Goal: Task Accomplishment & Management: Complete application form

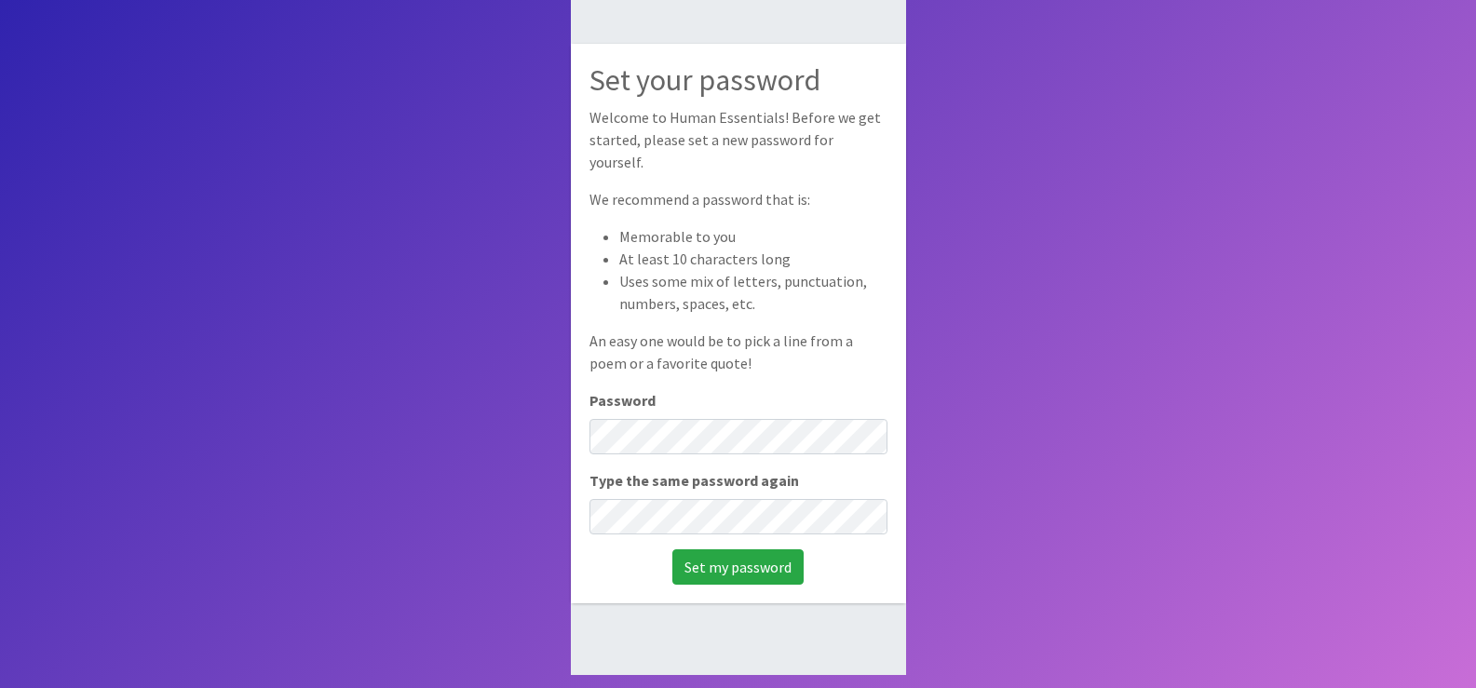
scroll to position [125, 0]
click at [738, 548] on input "Set my password" at bounding box center [737, 565] width 131 height 35
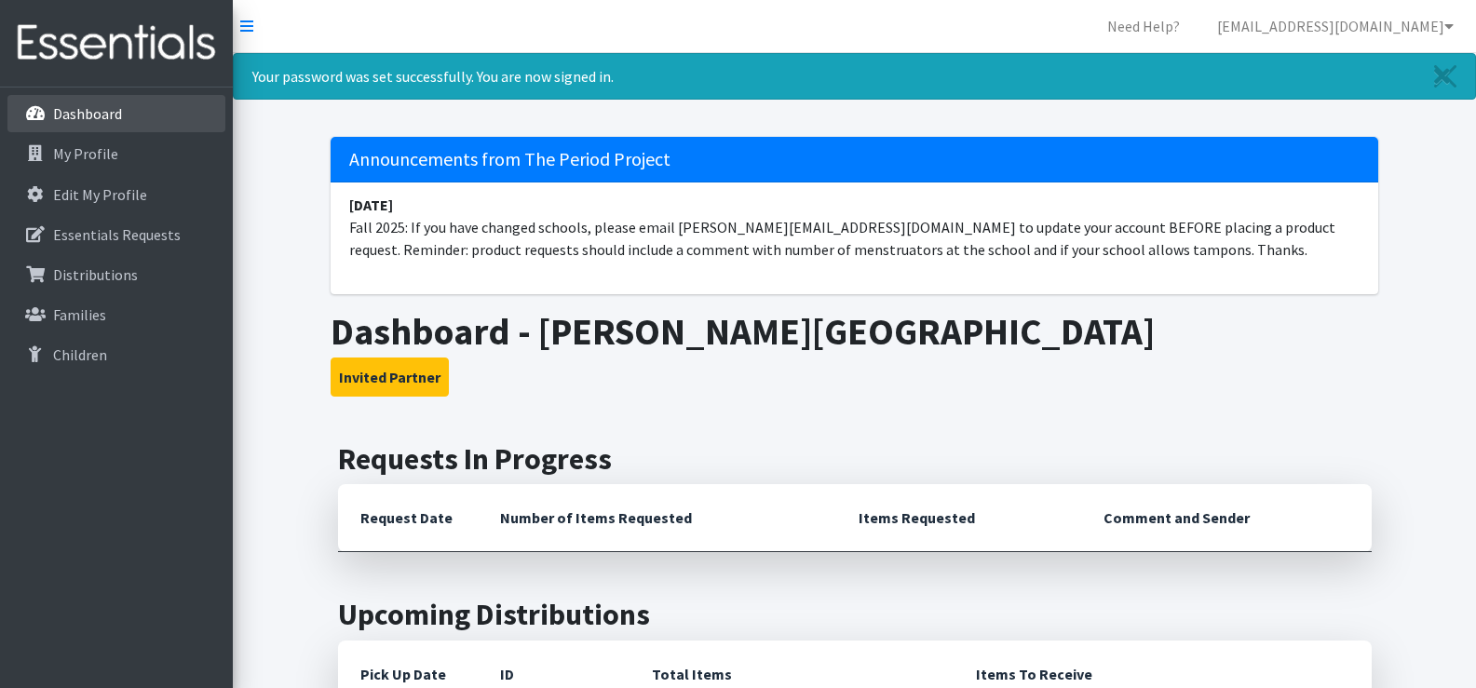
click at [87, 124] on link "Dashboard" at bounding box center [116, 113] width 218 height 37
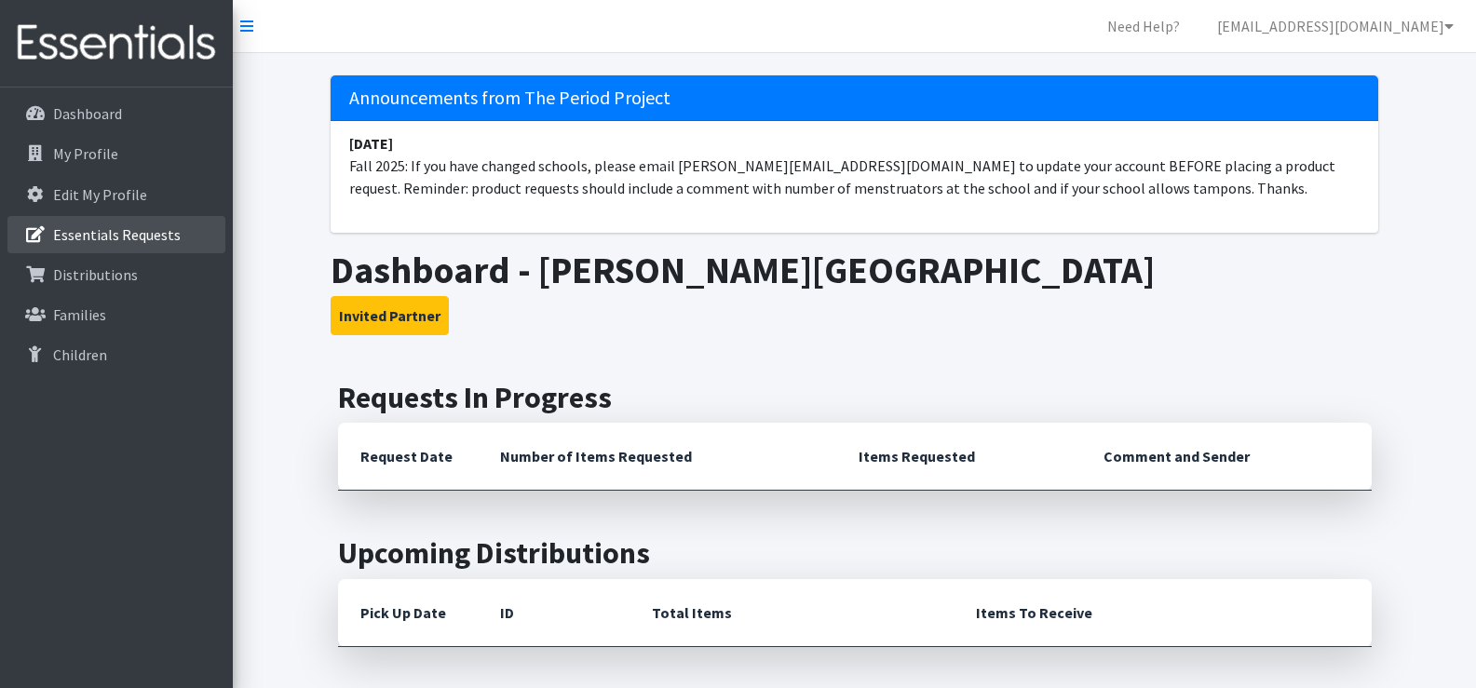
click at [156, 238] on p "Essentials Requests" at bounding box center [117, 234] width 128 height 19
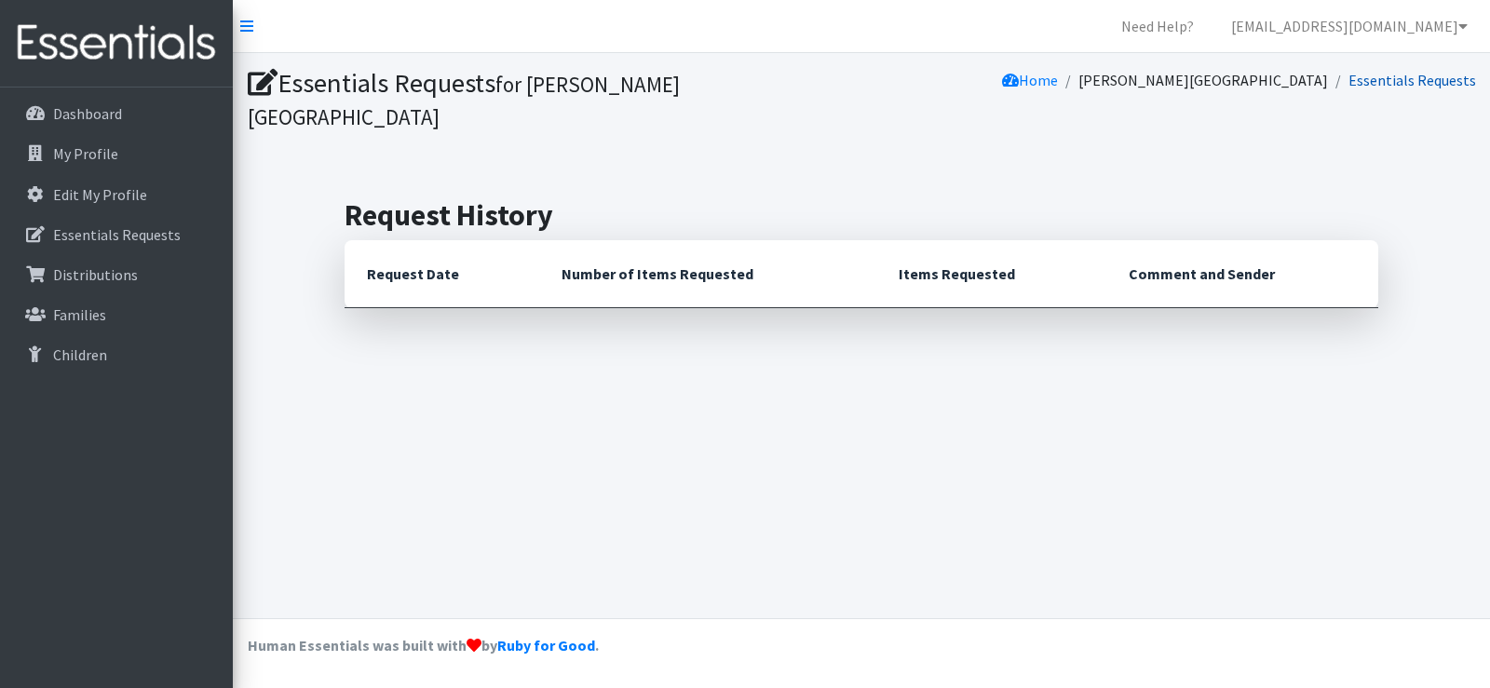
click at [1397, 78] on link "Essentials Requests" at bounding box center [1413, 80] width 128 height 19
click at [445, 245] on th "Request Date" at bounding box center [442, 274] width 195 height 68
click at [128, 164] on link "My Profile" at bounding box center [116, 153] width 218 height 37
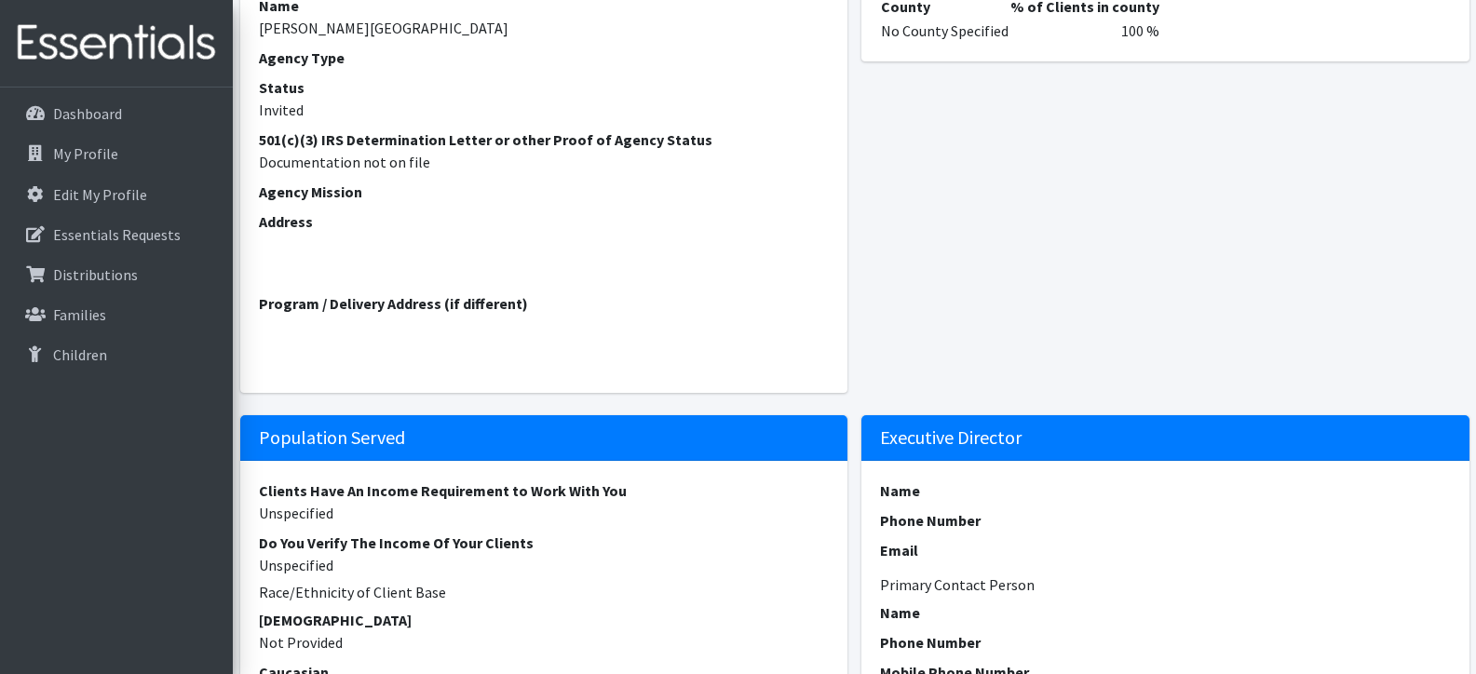
scroll to position [93, 0]
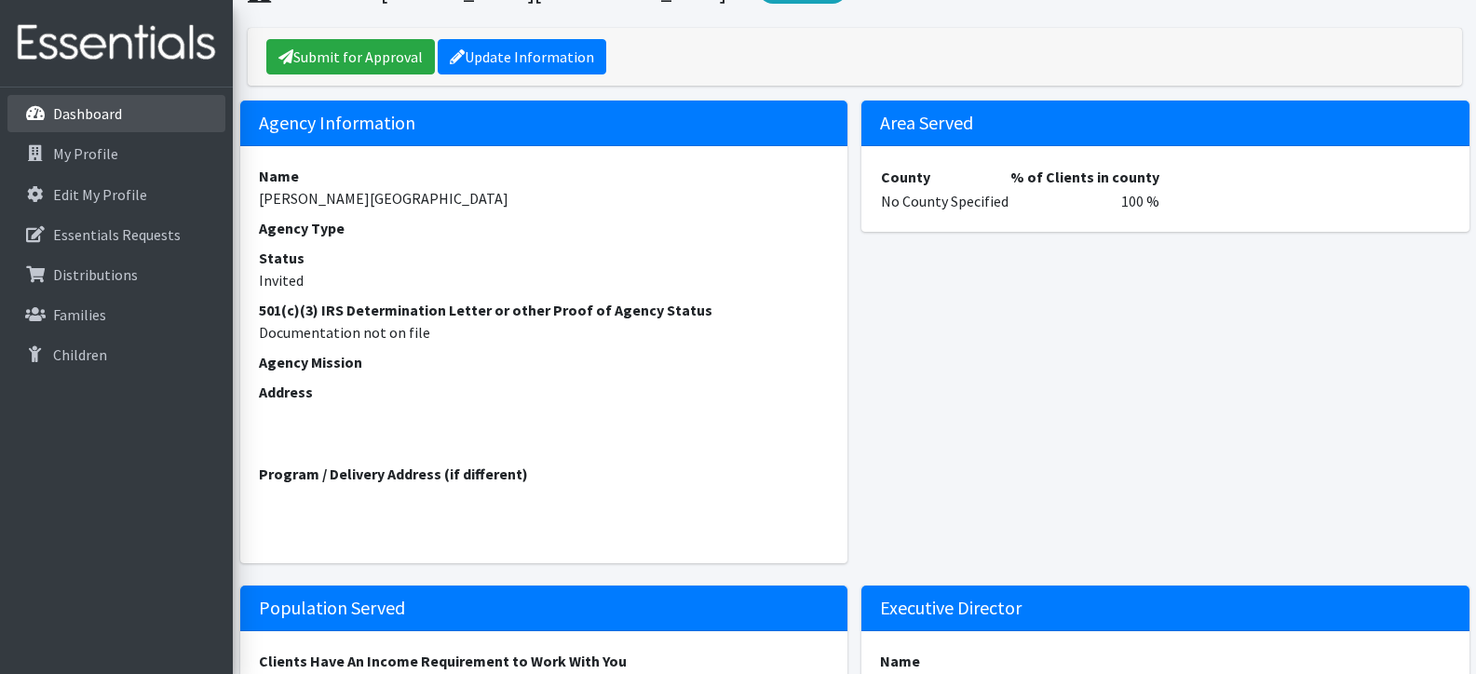
click at [123, 108] on link "Dashboard" at bounding box center [116, 113] width 218 height 37
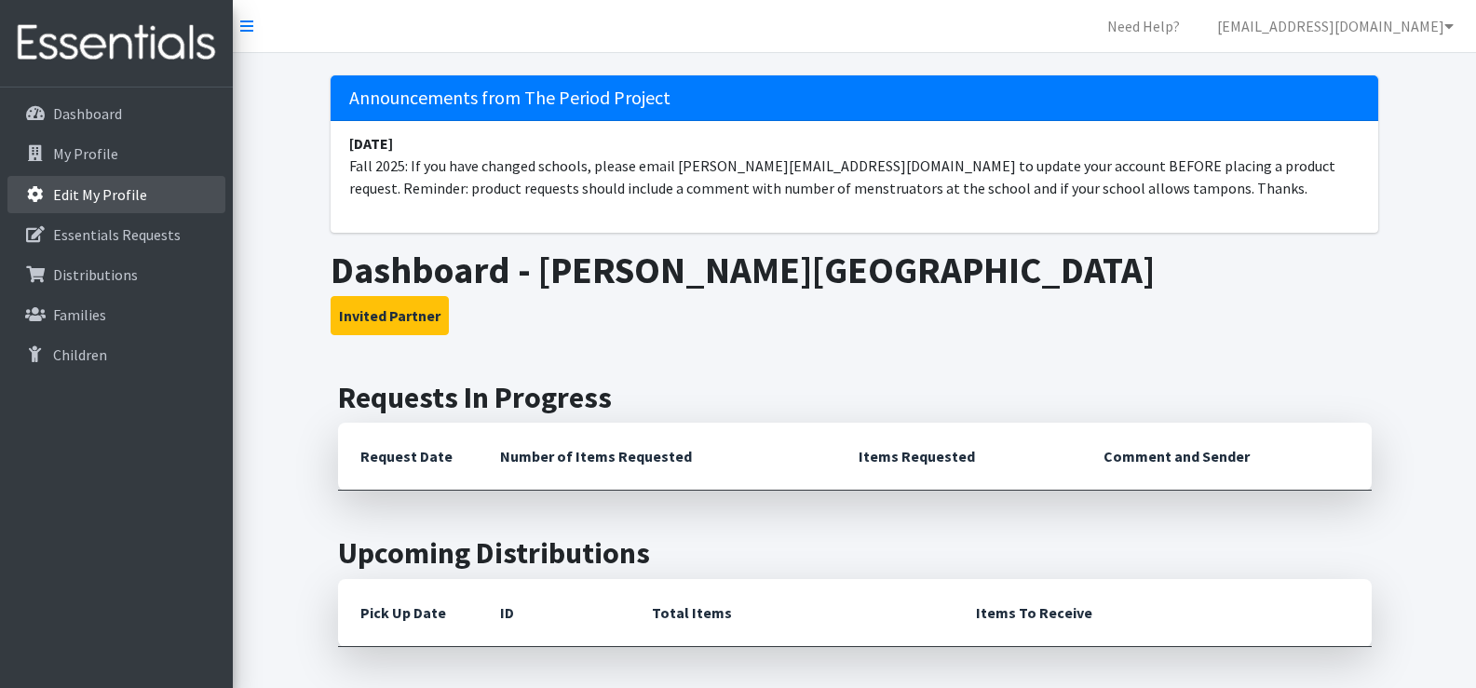
click at [157, 197] on link "Edit My Profile" at bounding box center [116, 194] width 218 height 37
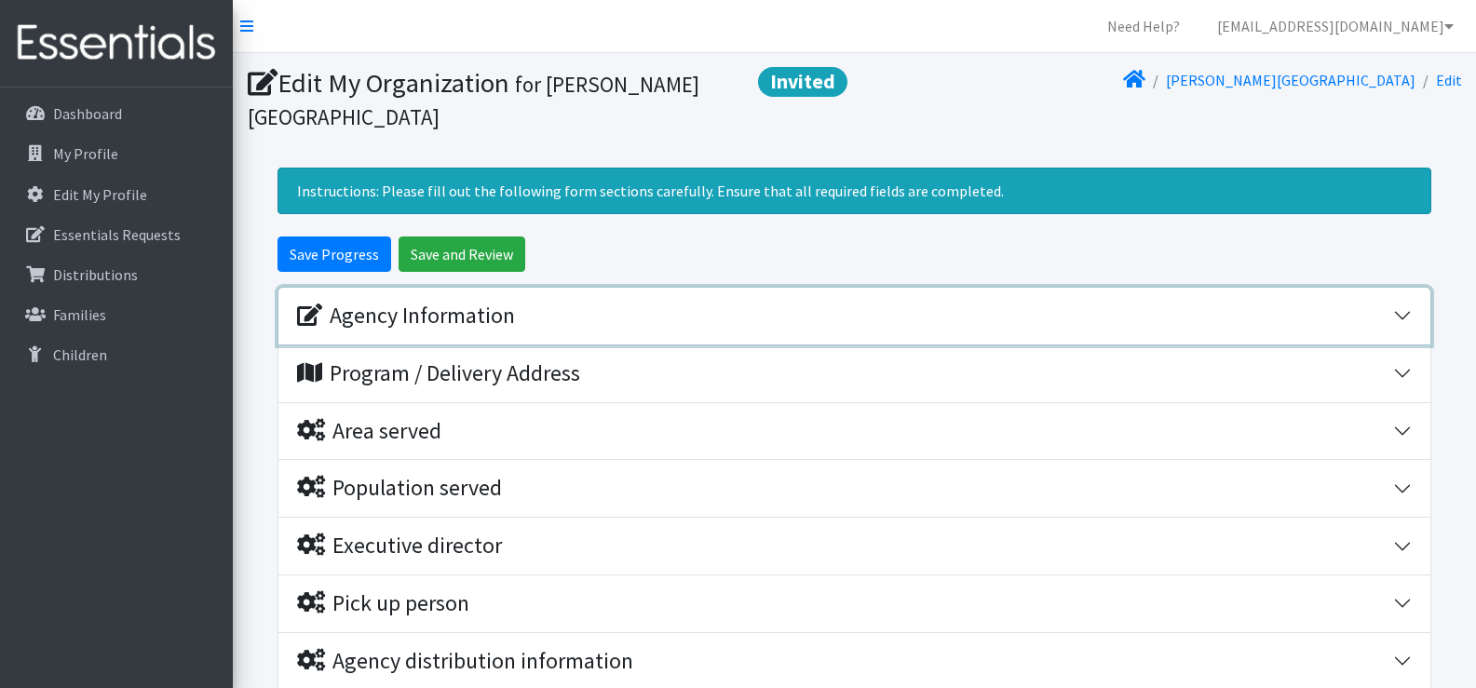
click at [1404, 319] on button "Agency Information" at bounding box center [854, 316] width 1152 height 57
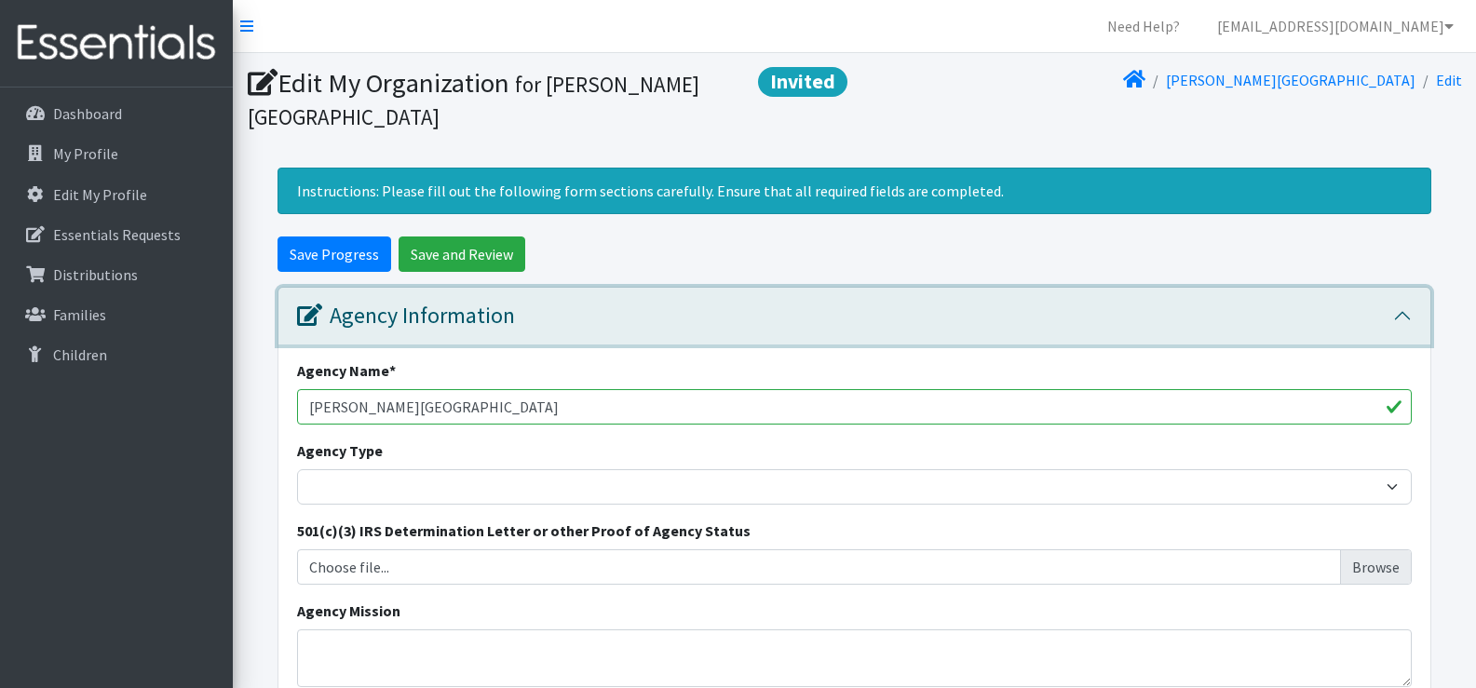
scroll to position [93, 0]
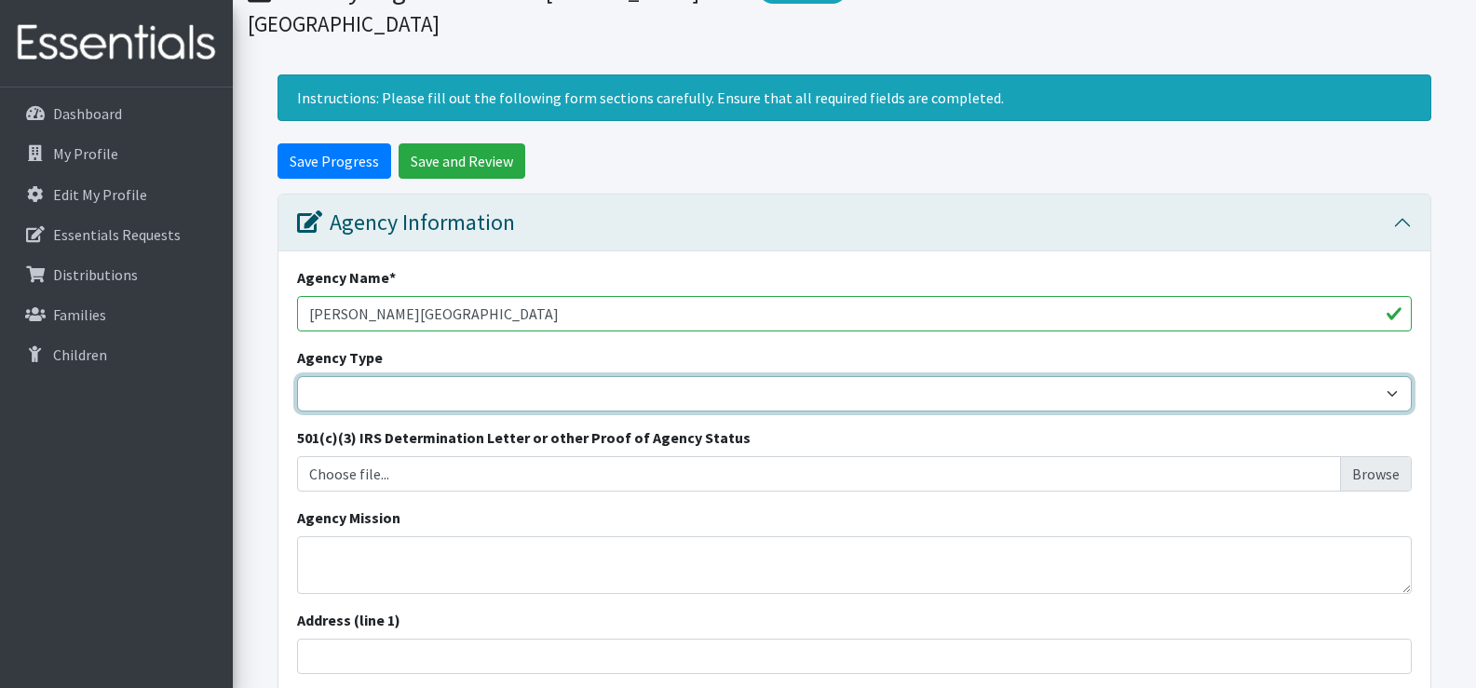
click at [1285, 393] on select "Basic Needs Bank Career technical training Child abuse resource center Church o…" at bounding box center [854, 393] width 1115 height 35
select select "es"
click at [297, 376] on select "Basic Needs Bank Career technical training Child abuse resource center Church o…" at bounding box center [854, 393] width 1115 height 35
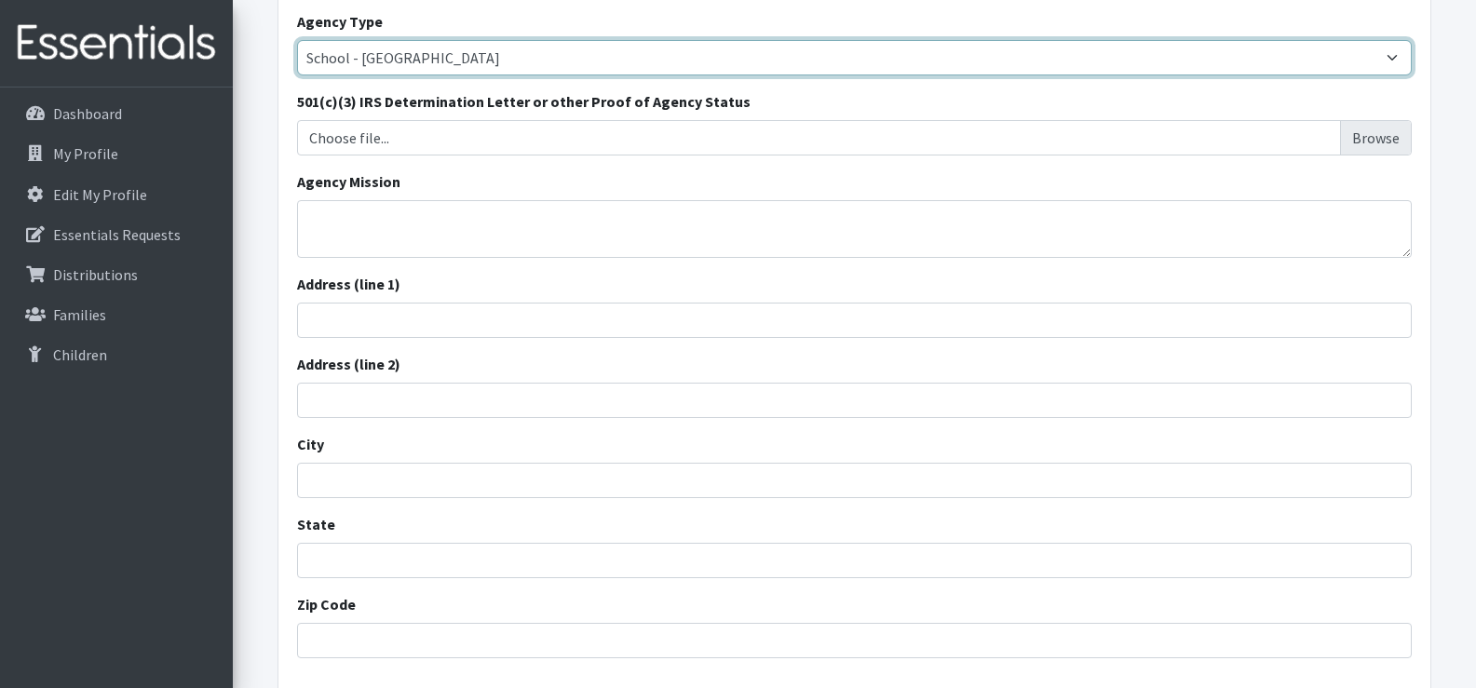
scroll to position [466, 0]
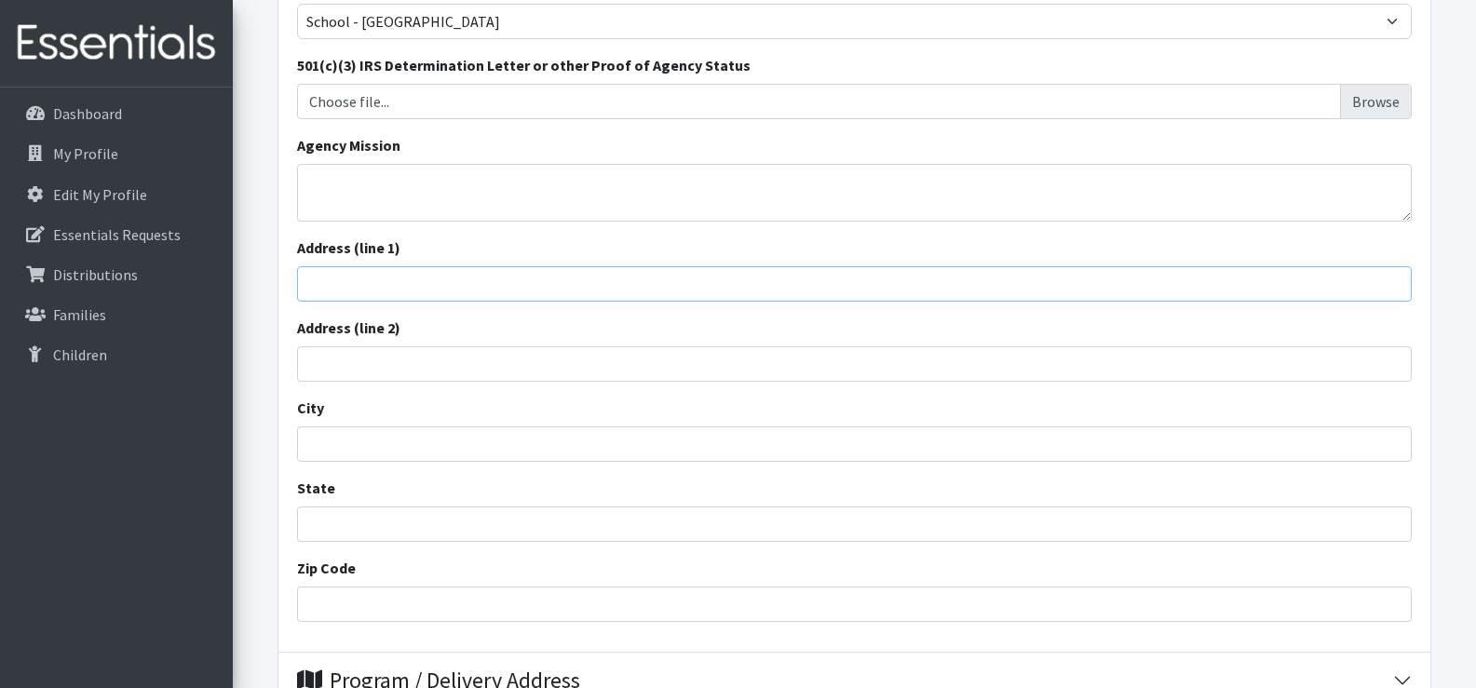
click at [599, 296] on input "Address (line 1)" at bounding box center [854, 283] width 1115 height 35
type input "[STREET_ADDRESS]"
type input "COLUMBIA"
type input "South Carolina"
type input "29223"
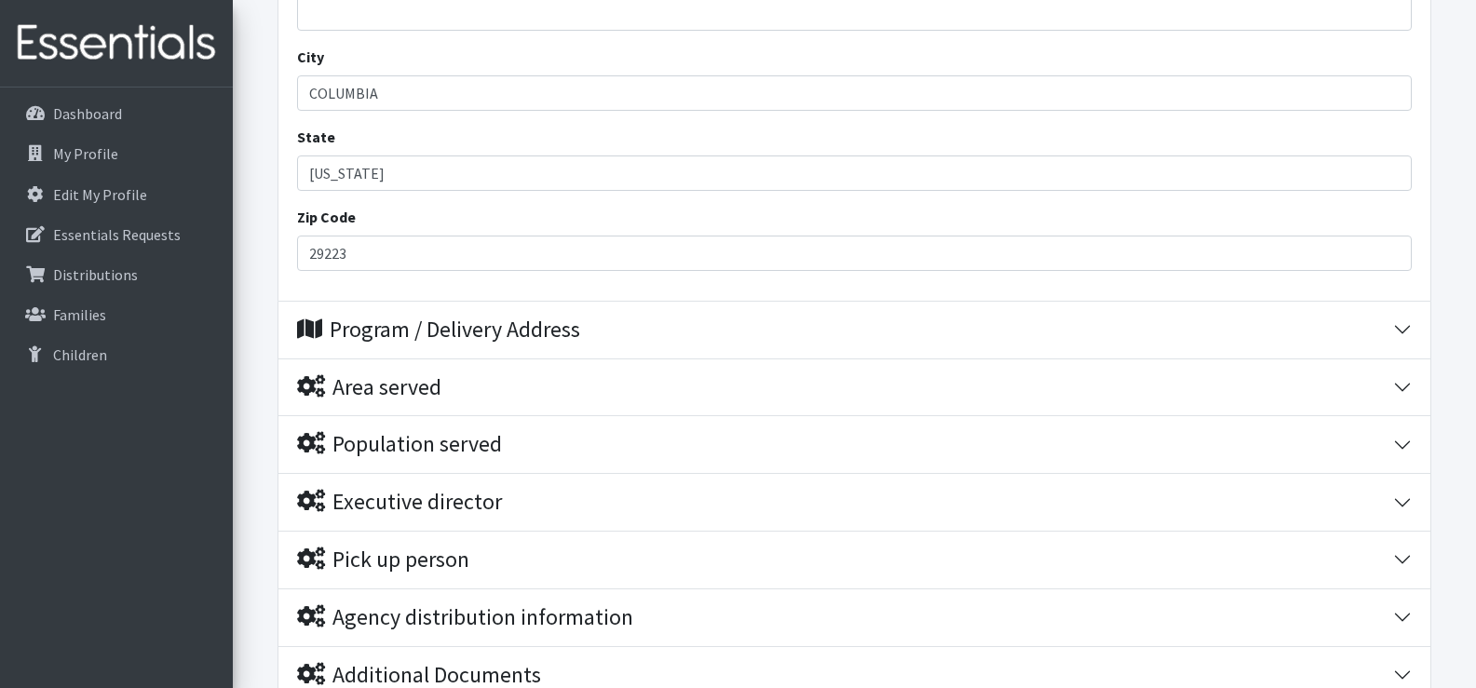
scroll to position [838, 0]
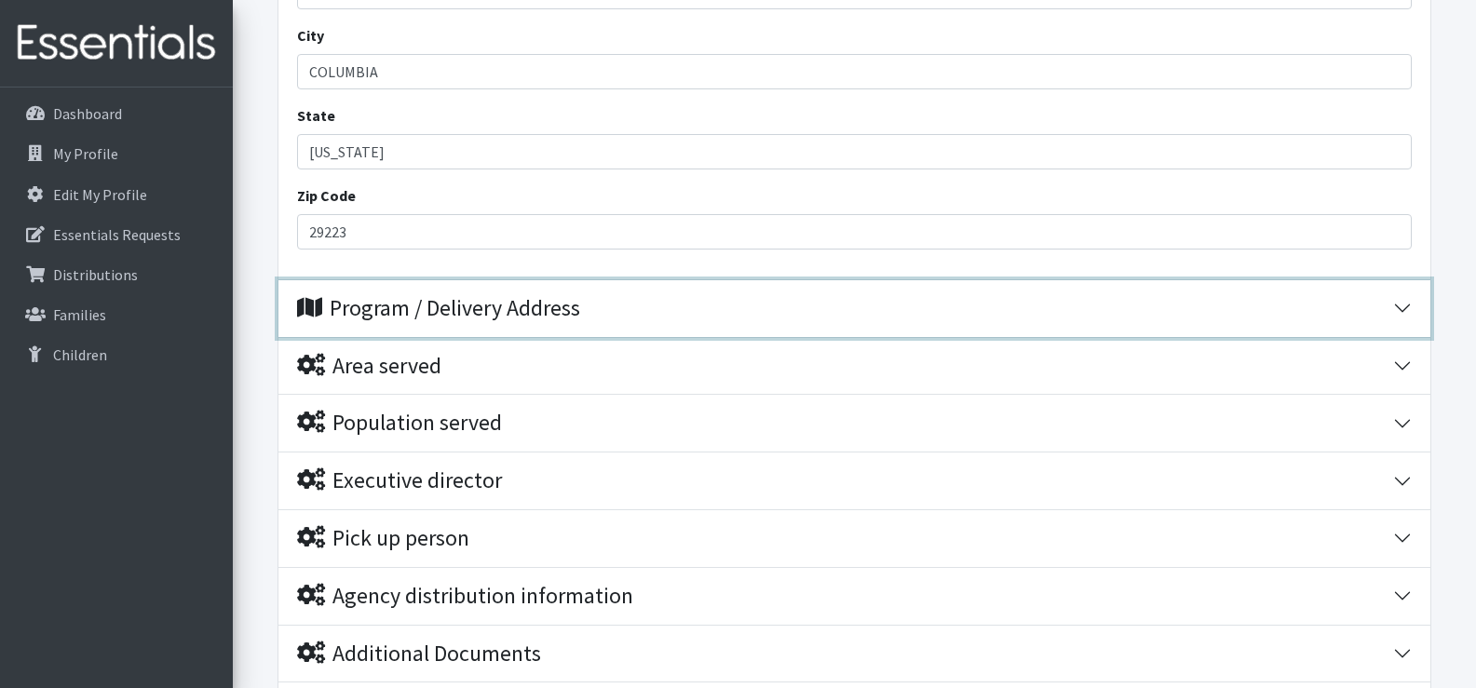
click at [679, 299] on div "Program / Delivery Address" at bounding box center [845, 308] width 1096 height 27
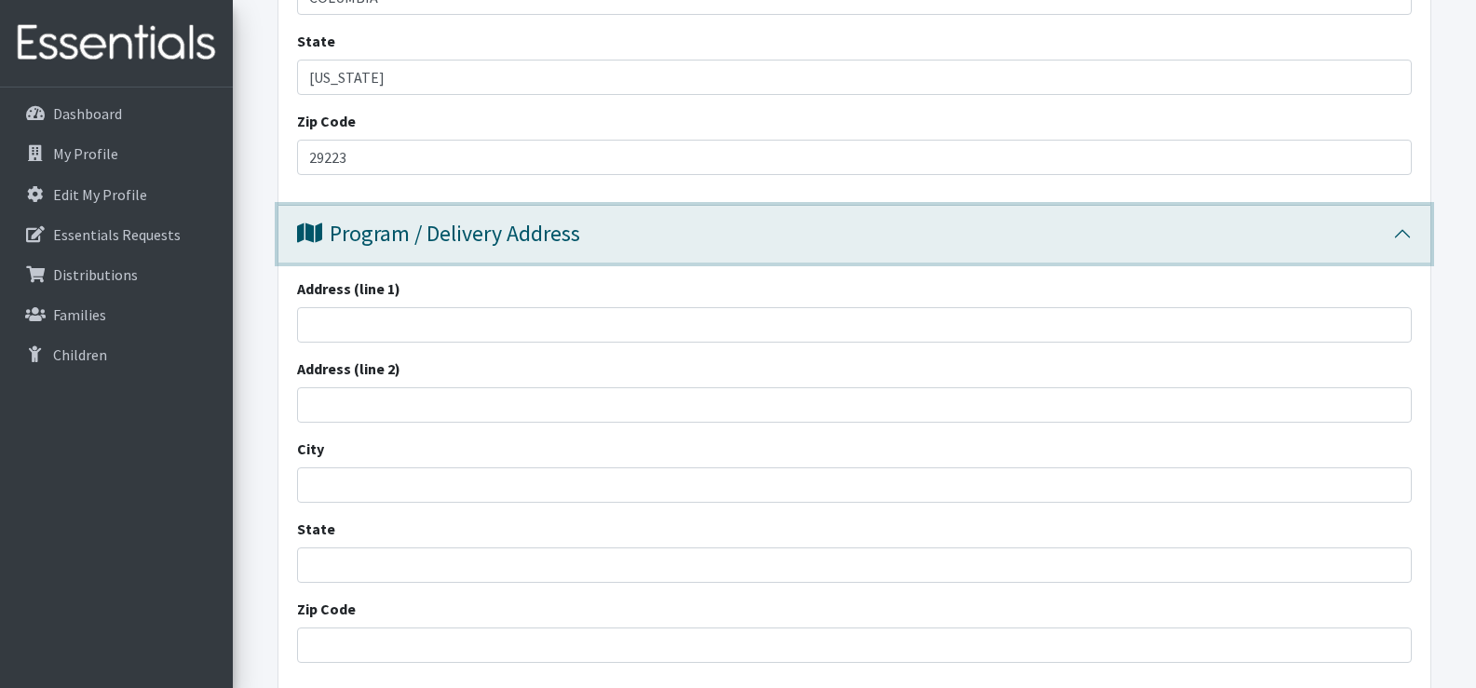
scroll to position [1118, 0]
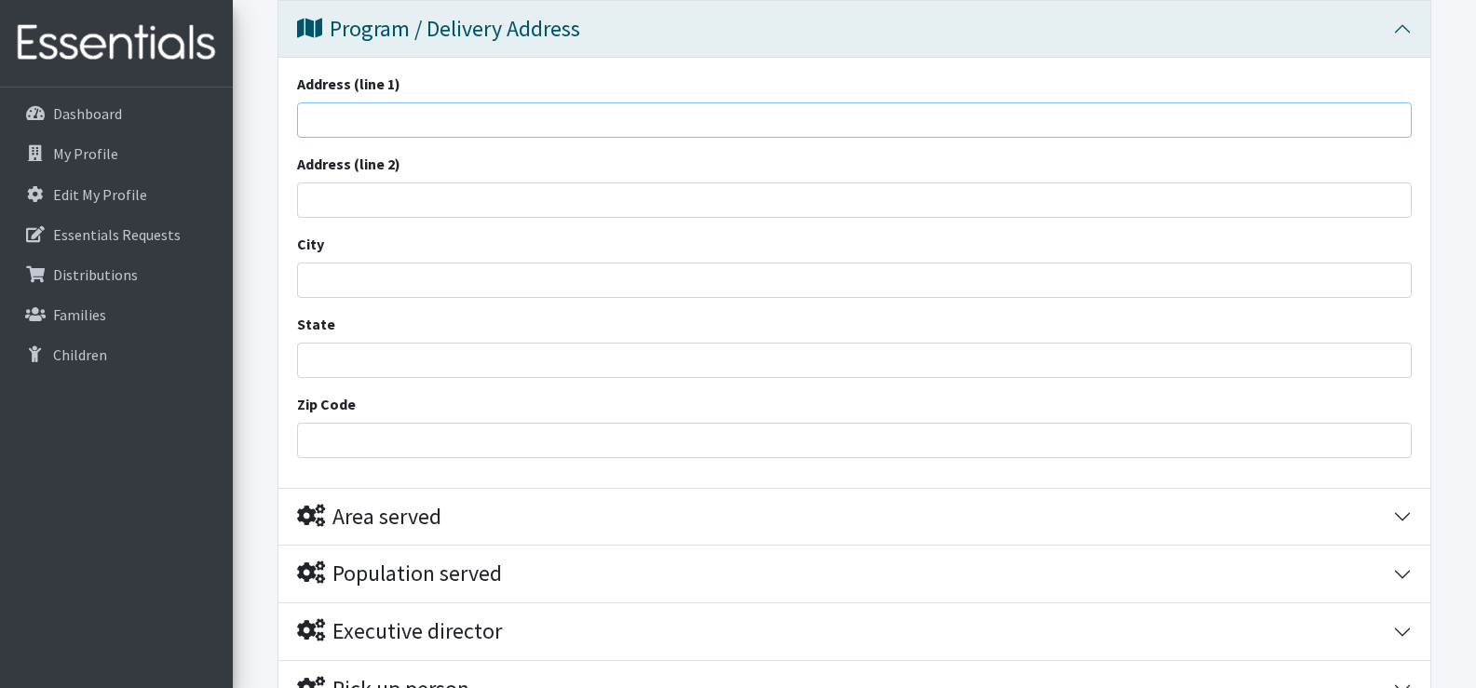
click at [365, 115] on input "Address (line 1)" at bounding box center [854, 119] width 1115 height 35
type input "[STREET_ADDRESS]"
type input "COLUMBIA"
type input "South Carolina"
type input "29223"
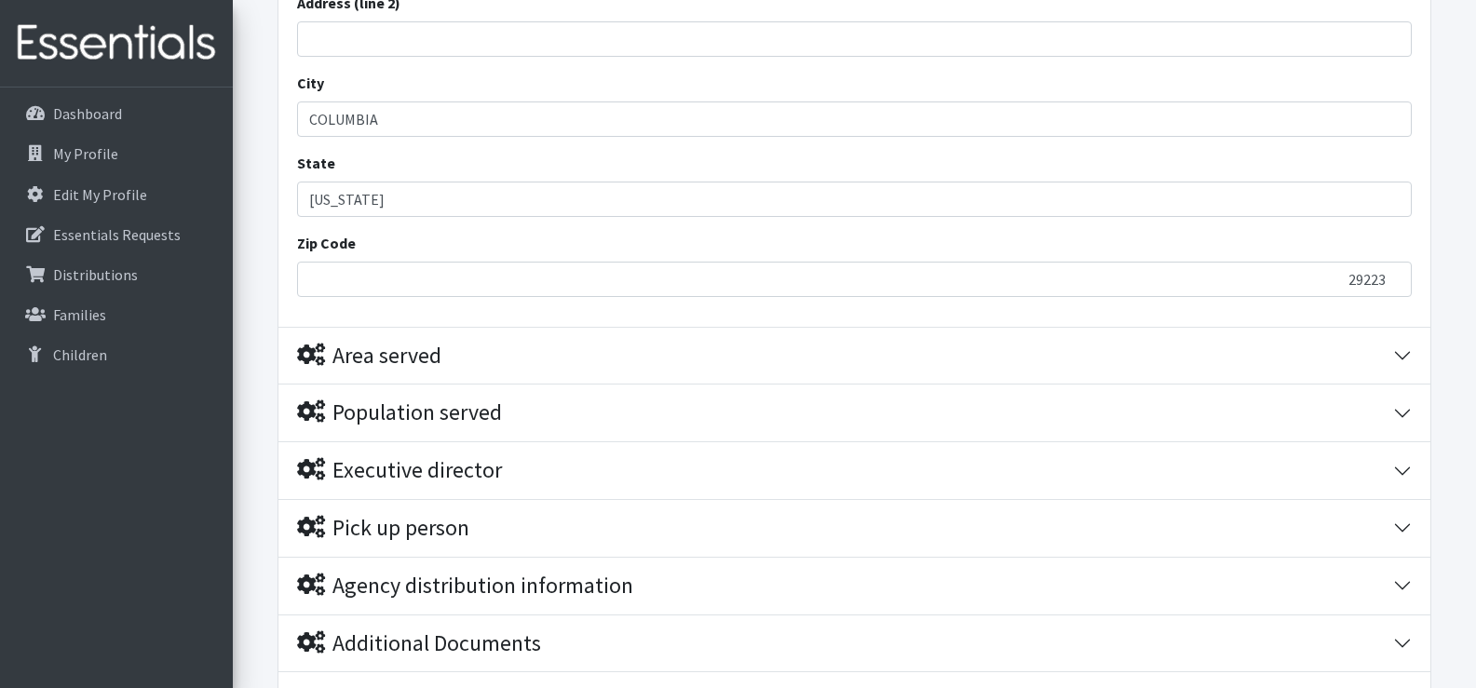
scroll to position [1304, 0]
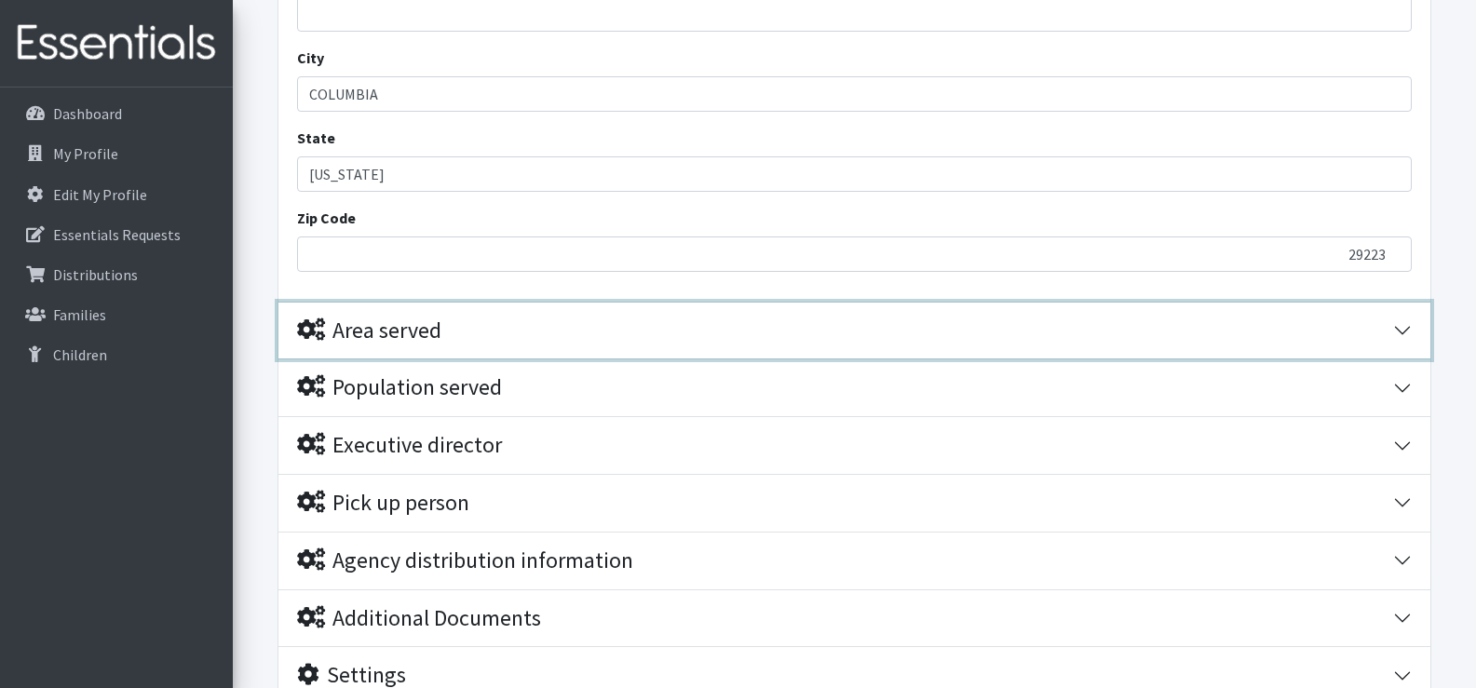
click at [778, 347] on button "Area served" at bounding box center [854, 331] width 1152 height 57
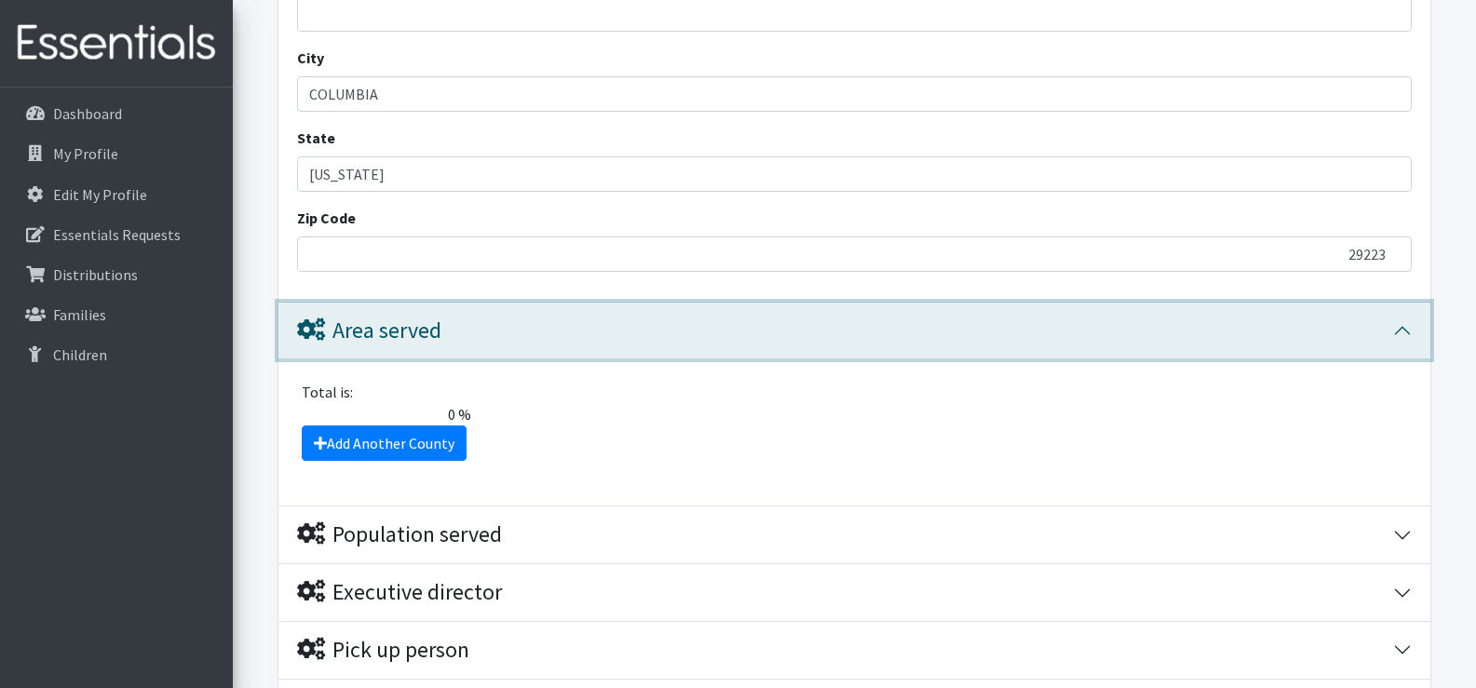
click at [778, 347] on button "Area served" at bounding box center [854, 331] width 1152 height 57
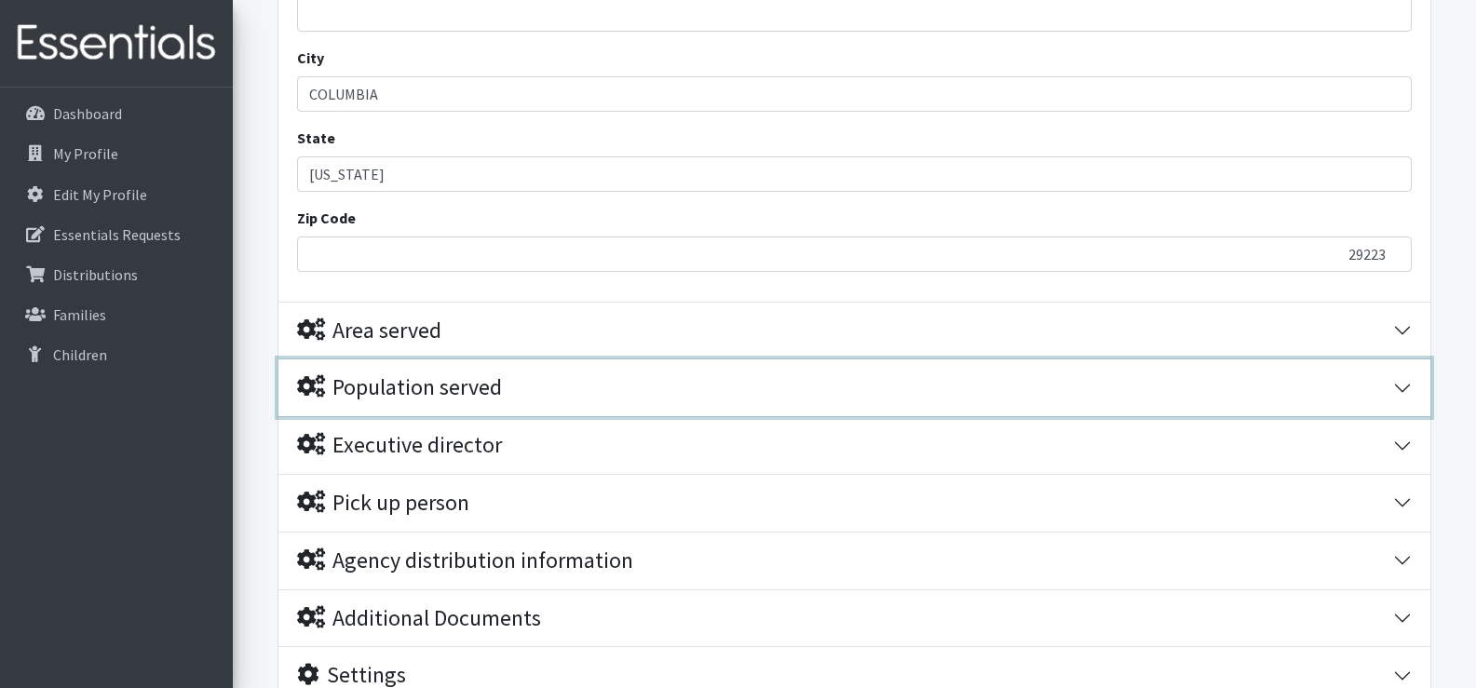
click at [773, 382] on div "Population served" at bounding box center [845, 387] width 1096 height 27
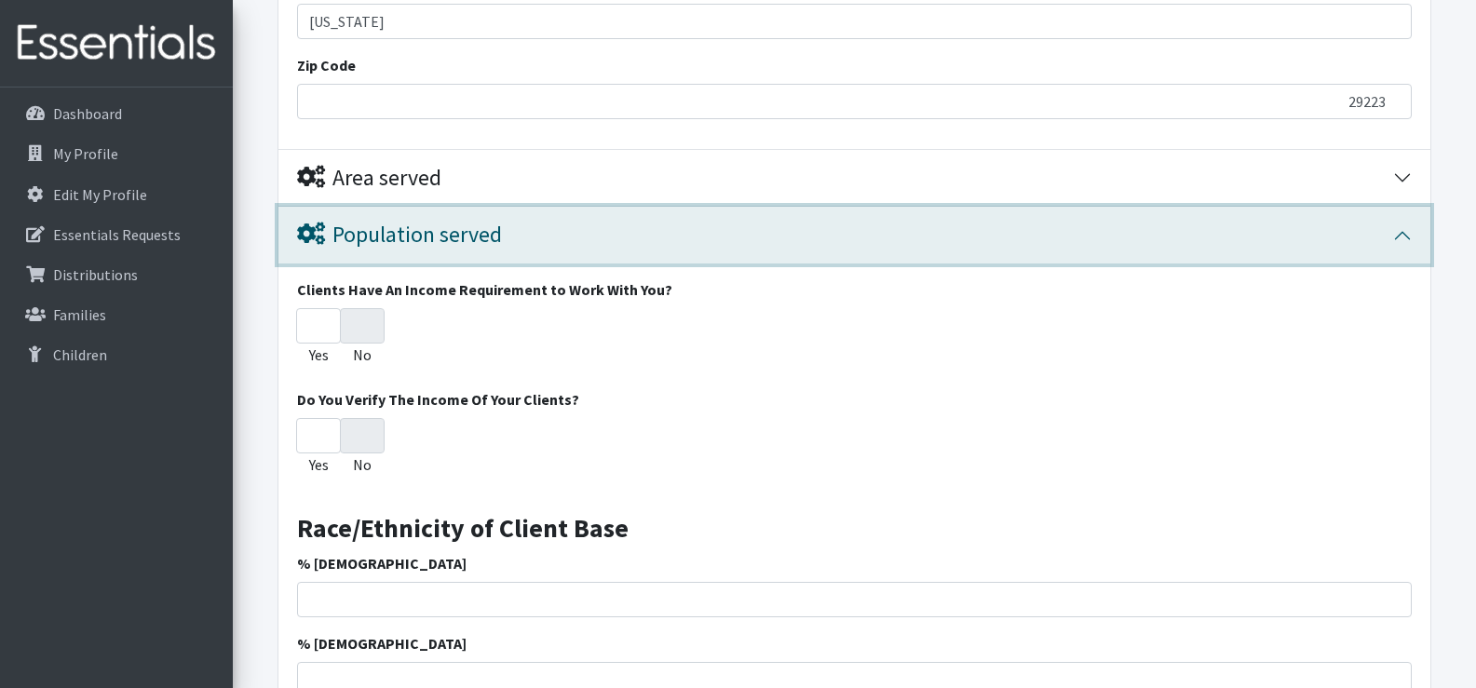
scroll to position [1490, 0]
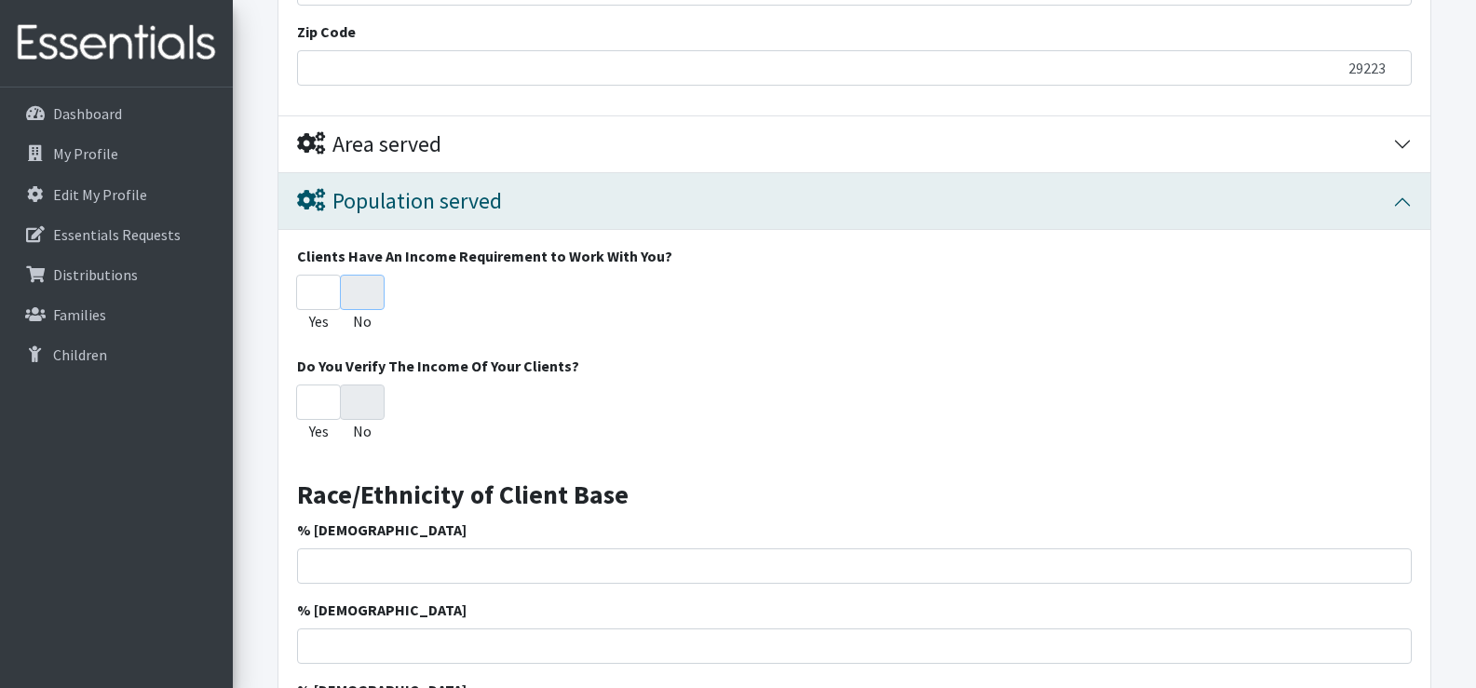
click at [364, 289] on input "No" at bounding box center [362, 292] width 45 height 35
radio input "true"
click at [369, 415] on input "No" at bounding box center [362, 402] width 45 height 35
radio input "true"
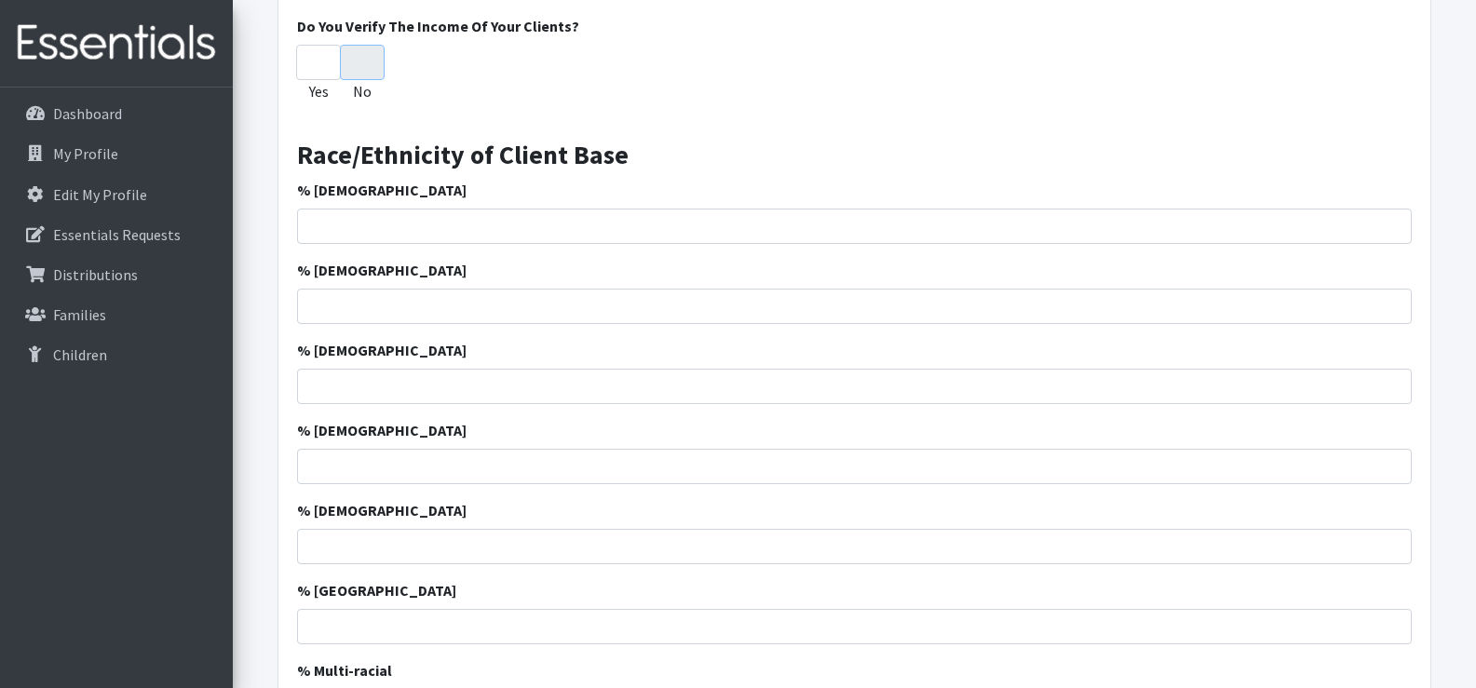
scroll to position [1863, 0]
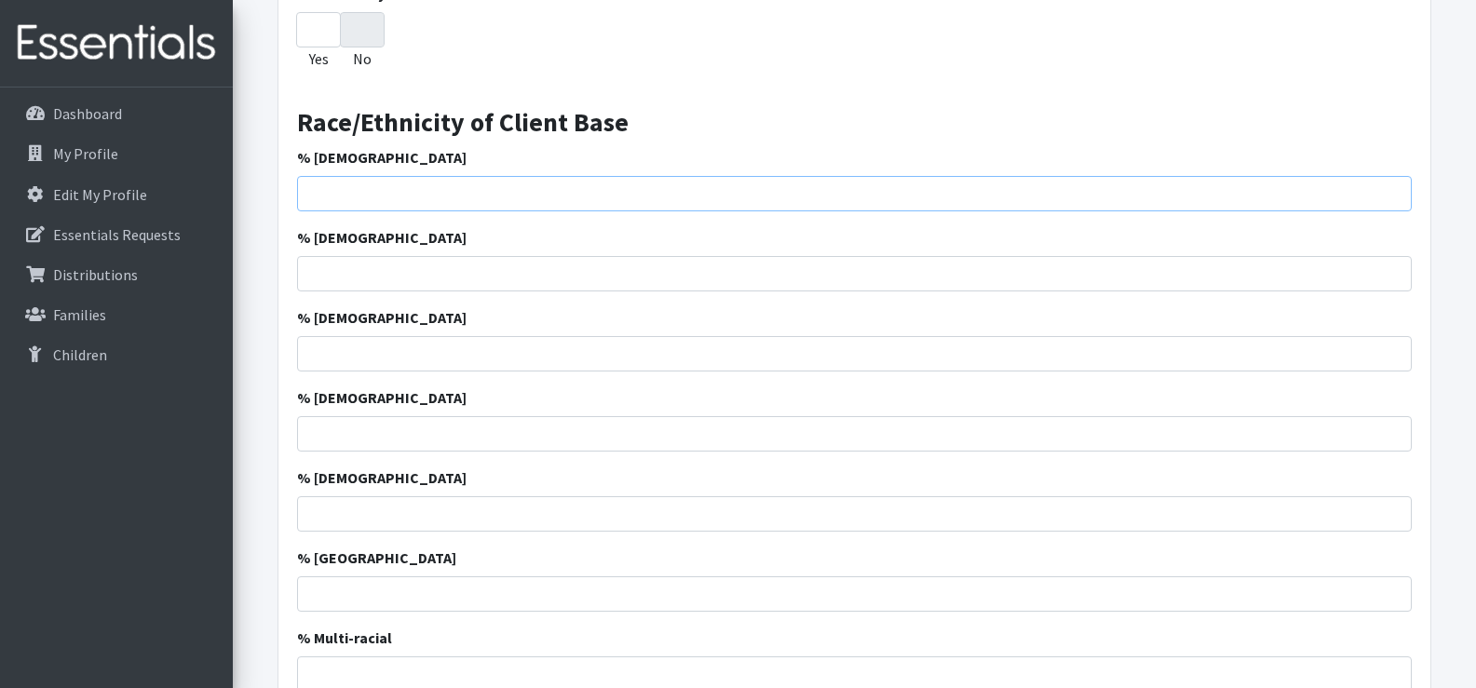
click at [529, 201] on input "% African American" at bounding box center [854, 193] width 1115 height 35
type input "95"
click at [559, 360] on input "% Hispanic" at bounding box center [854, 353] width 1115 height 35
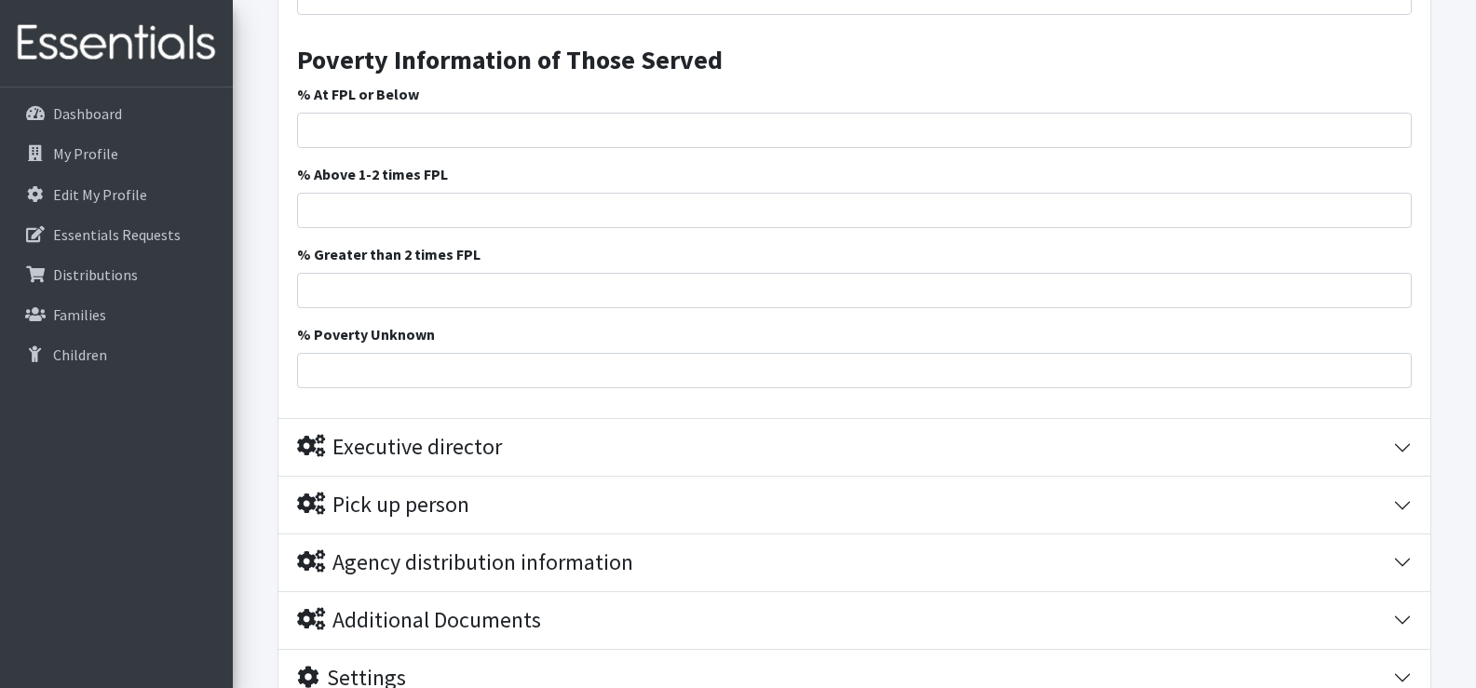
scroll to position [2701, 0]
type input "4"
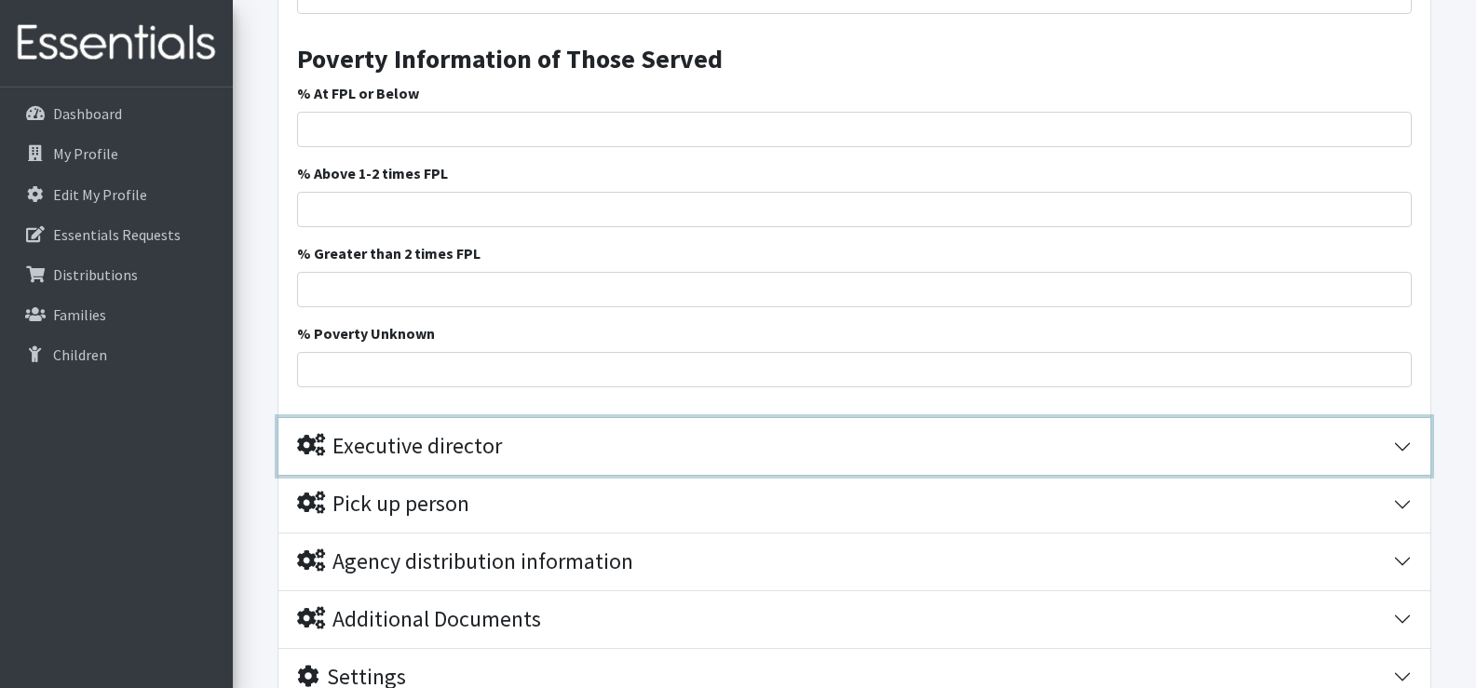
click at [775, 449] on div "Executive director" at bounding box center [845, 446] width 1096 height 27
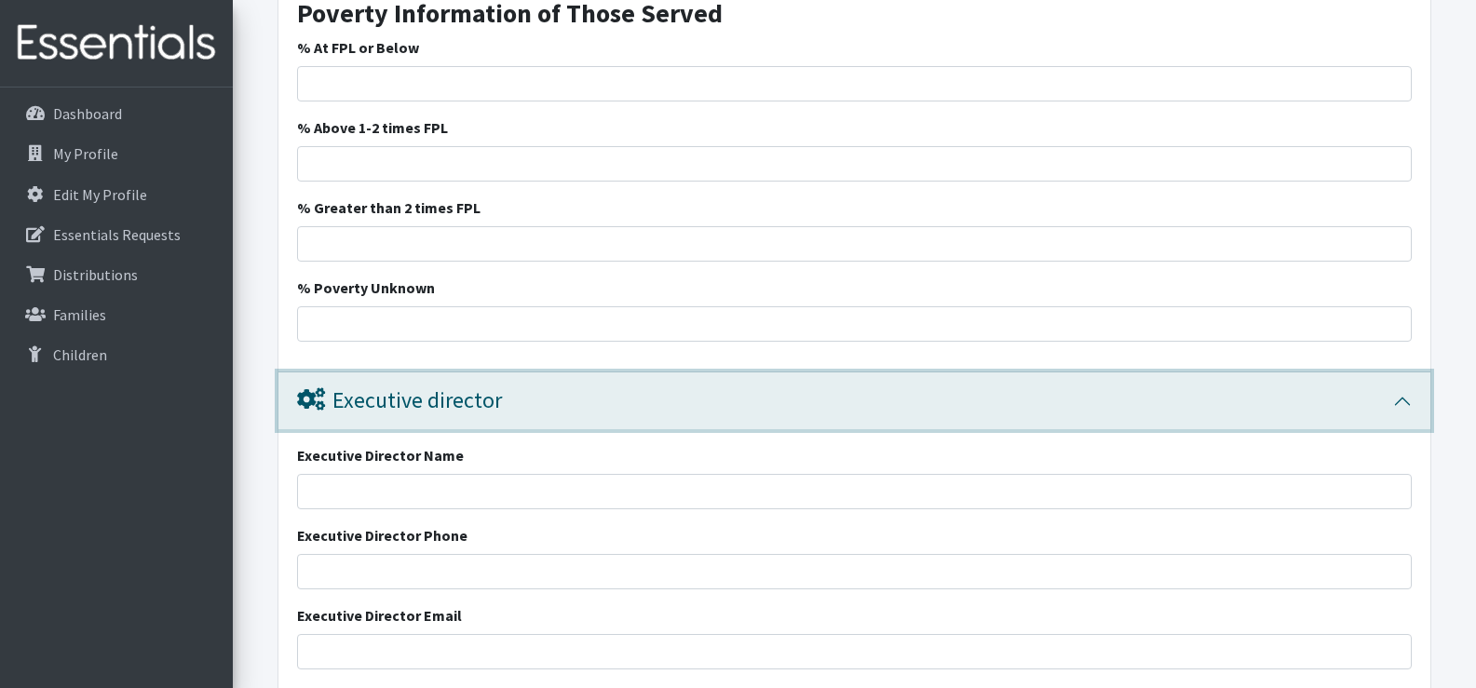
scroll to position [2854, 0]
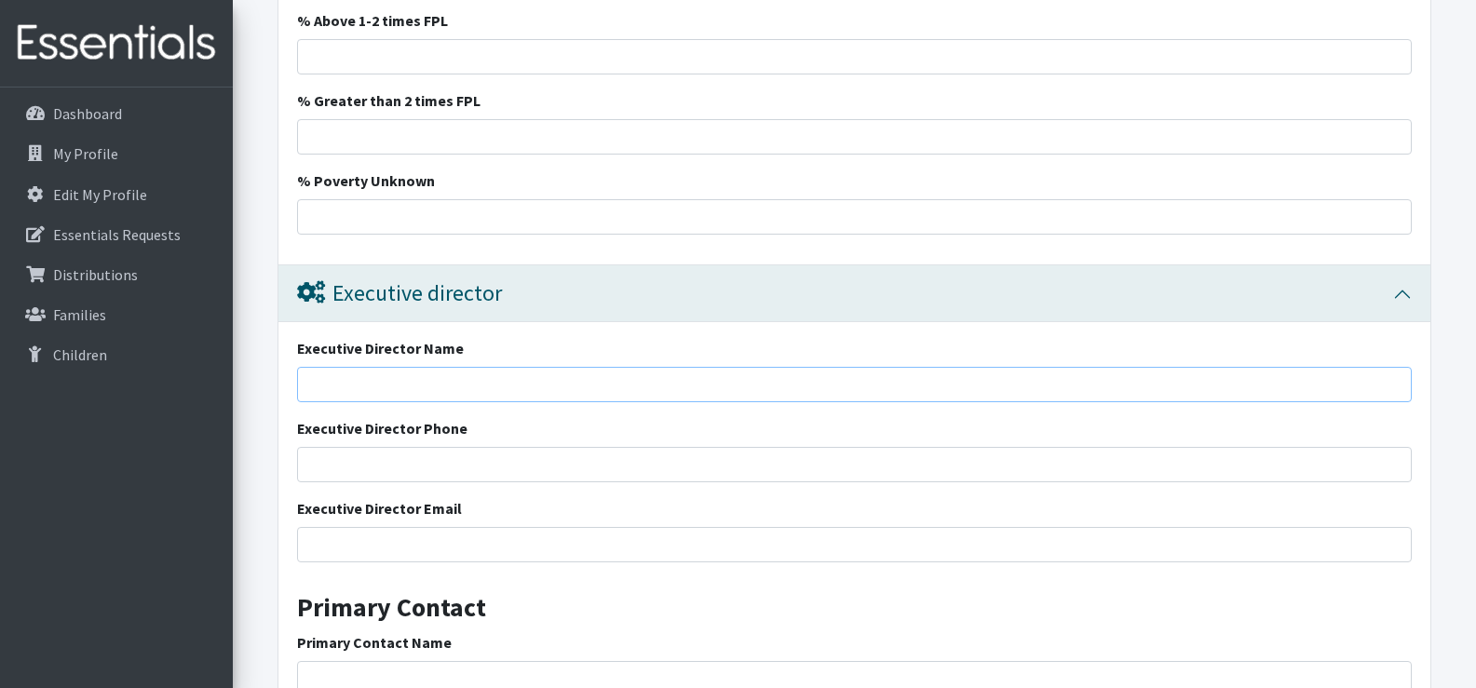
click at [397, 380] on input "Executive Director Name" at bounding box center [854, 384] width 1115 height 35
type input "[PERSON_NAME]"
click at [385, 466] on input "Executive Director Phone" at bounding box center [854, 464] width 1115 height 35
type input "[PHONE_NUMBER]"
click at [429, 541] on input "Executive Director Email" at bounding box center [854, 544] width 1115 height 35
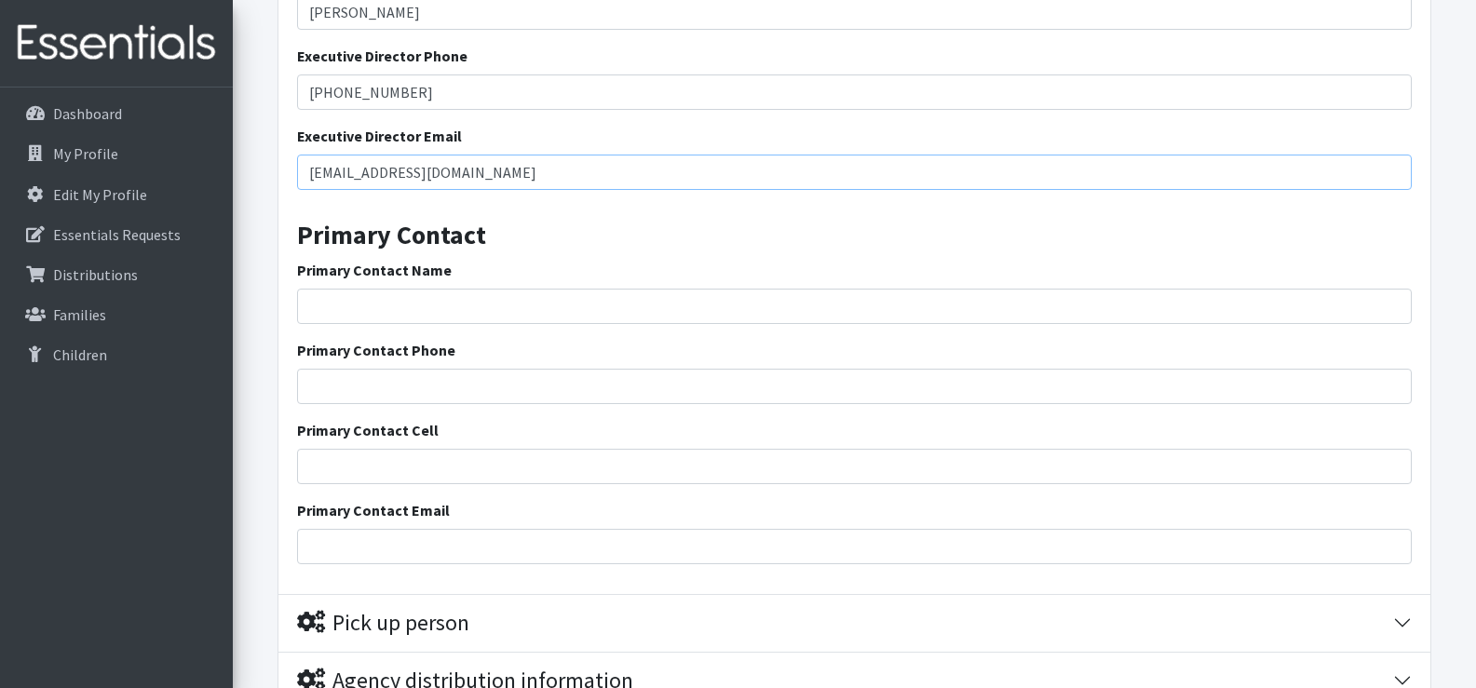
scroll to position [3319, 0]
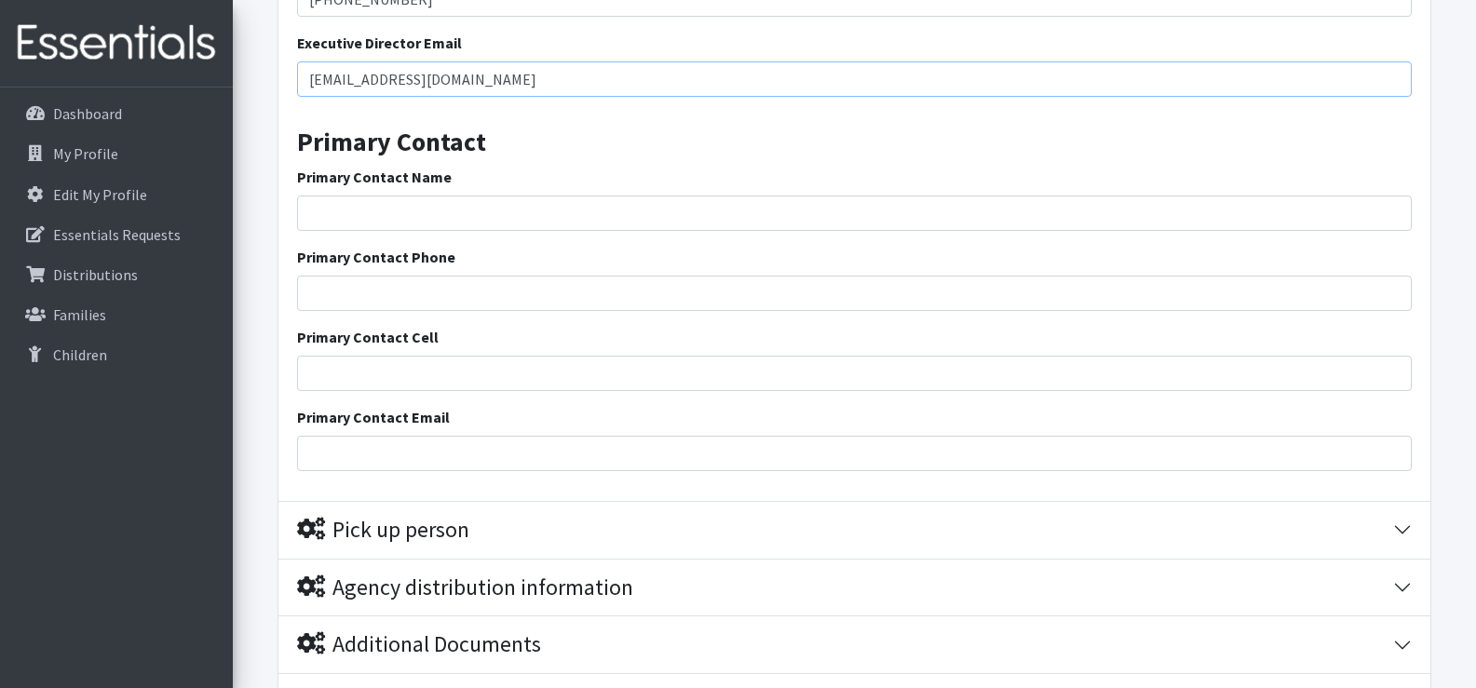
type input "[EMAIL_ADDRESS][DOMAIN_NAME]"
click at [393, 208] on input "Primary Contact Name" at bounding box center [854, 213] width 1115 height 35
type input "[PERSON_NAME]"
type input "29223"
click at [531, 296] on input "Primary Contact Phone" at bounding box center [854, 293] width 1115 height 35
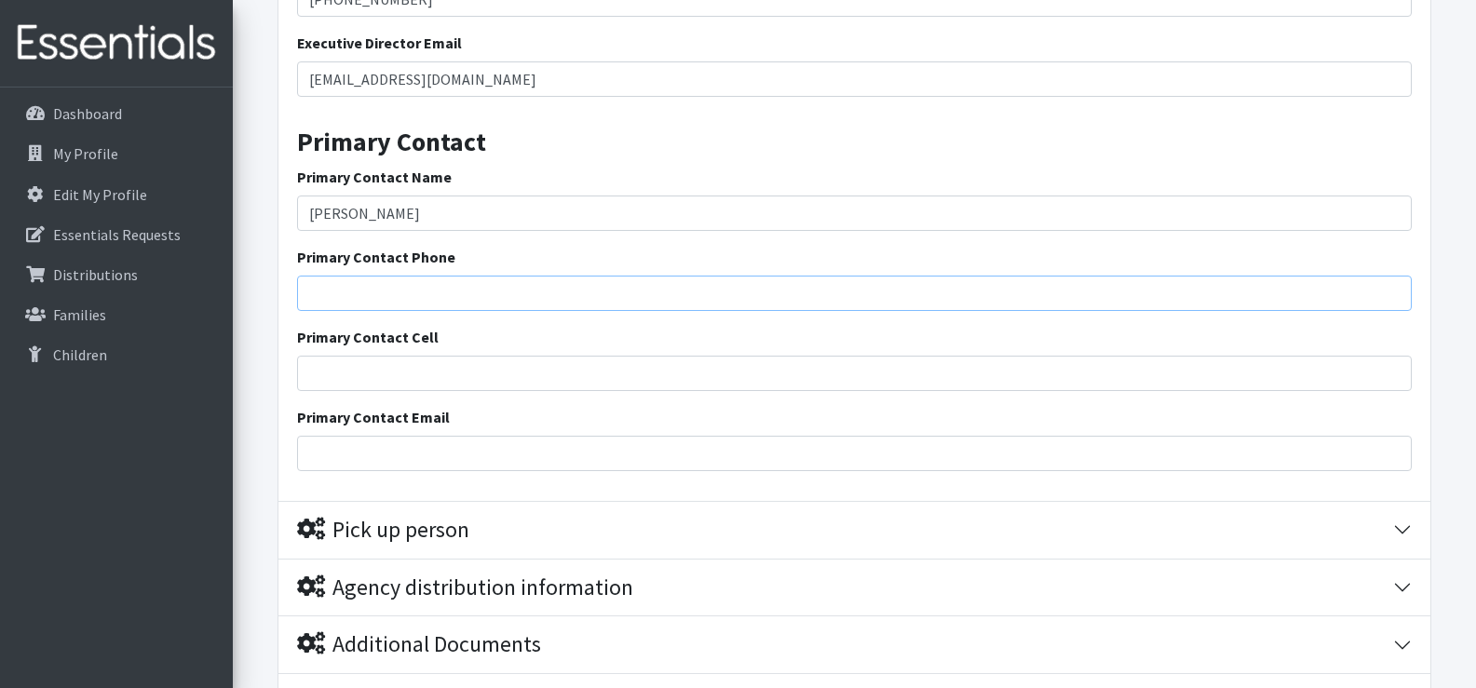
type input "8037368754"
click at [492, 454] on input "Primary Contact Email" at bounding box center [854, 453] width 1115 height 35
type input "[EMAIL_ADDRESS][DOMAIN_NAME]"
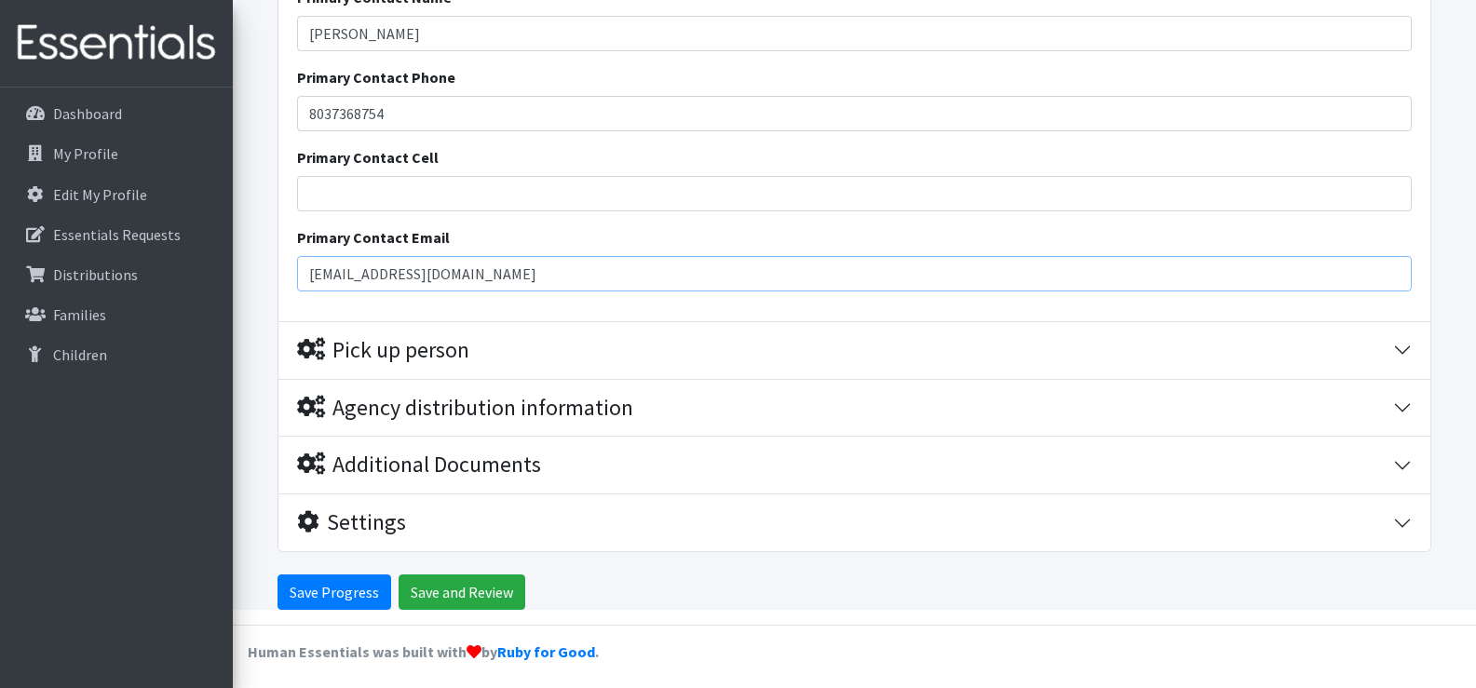
scroll to position [3505, 0]
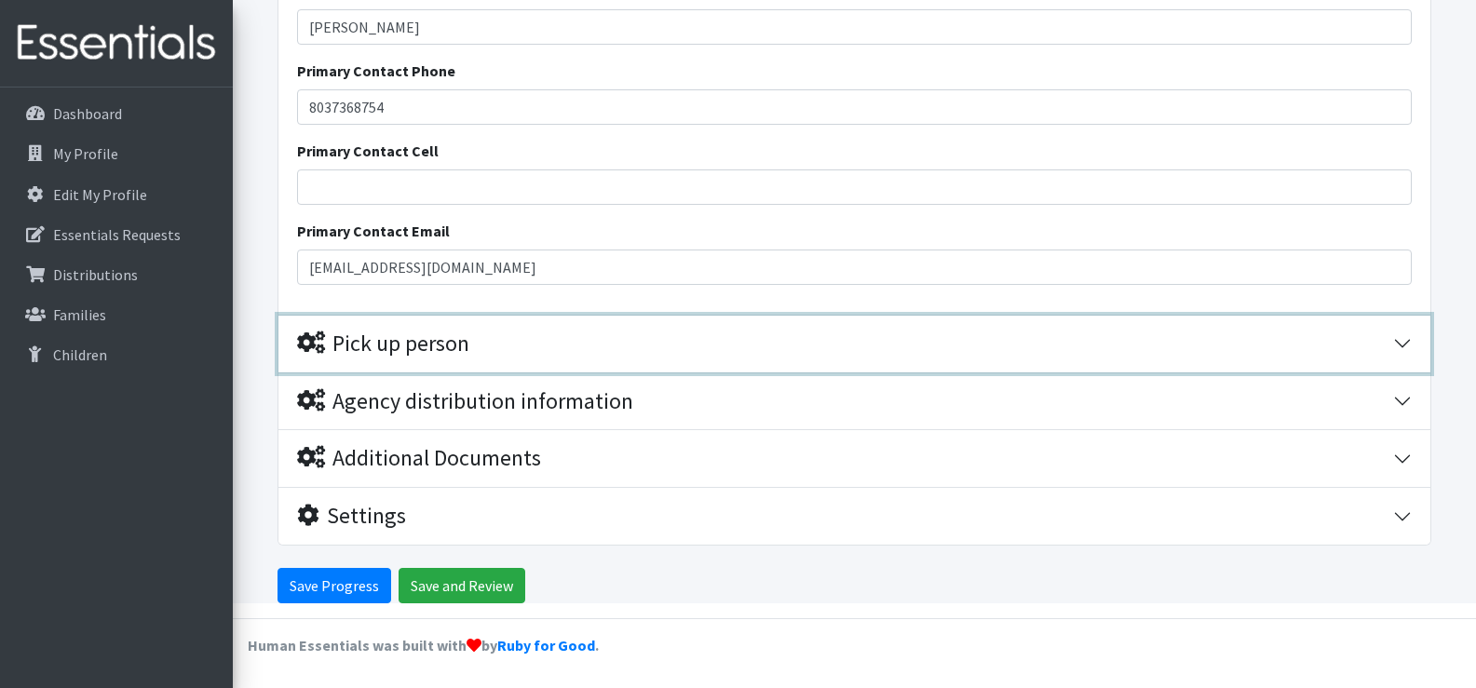
click at [532, 360] on button "Pick up person" at bounding box center [854, 344] width 1152 height 57
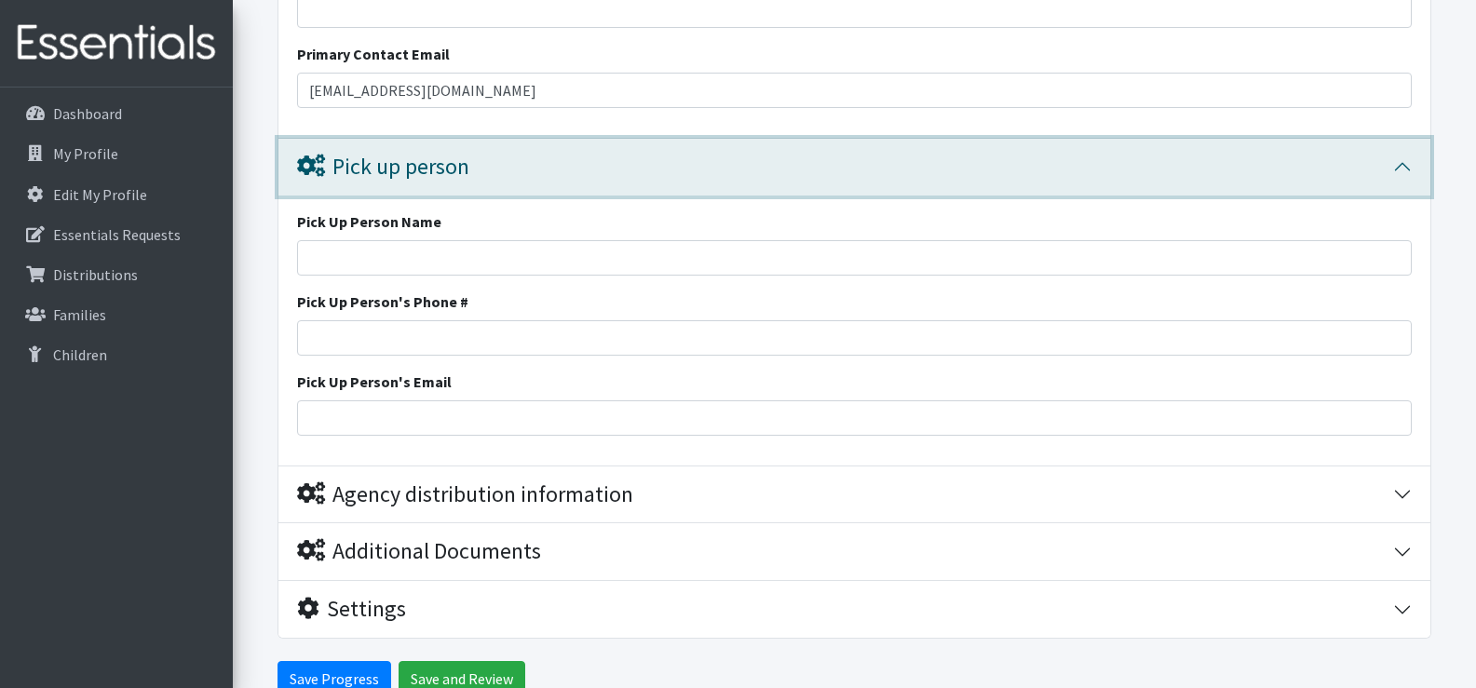
scroll to position [3776, 0]
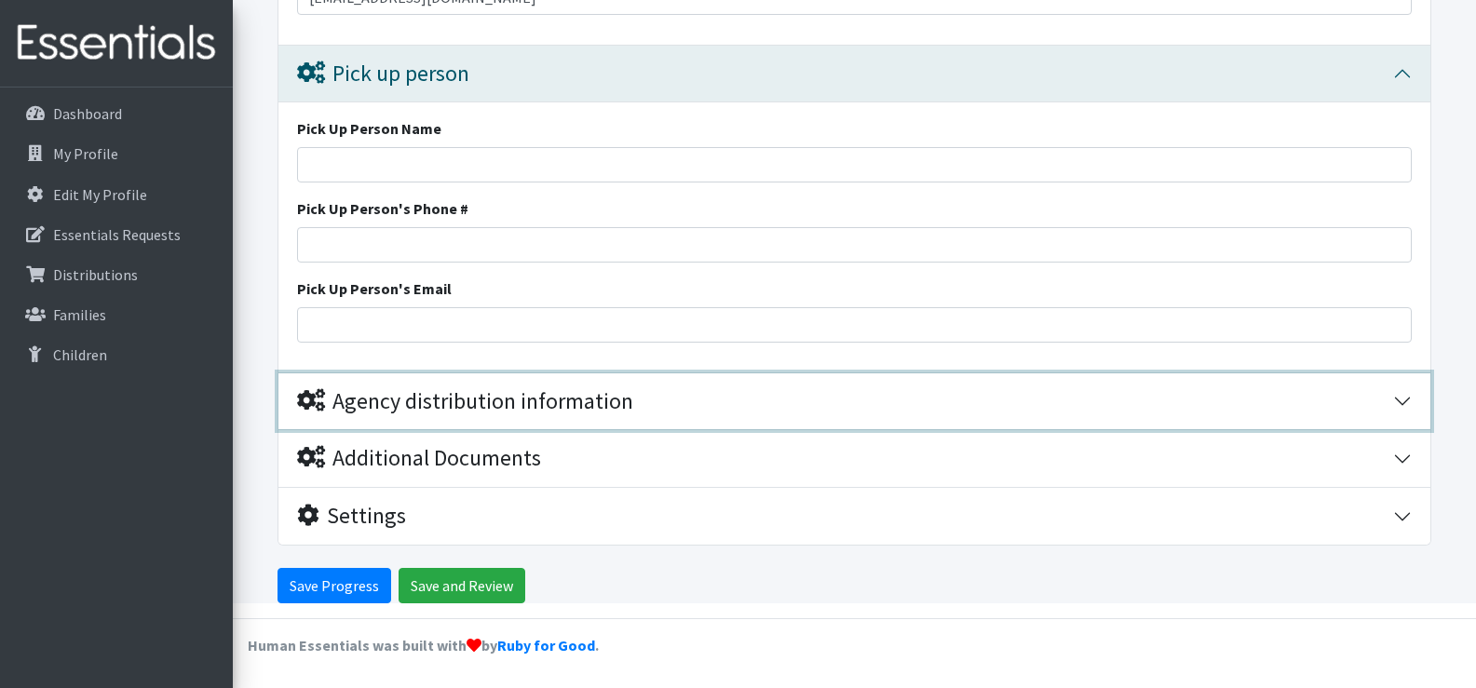
click at [549, 411] on div "Agency distribution information" at bounding box center [465, 401] width 336 height 27
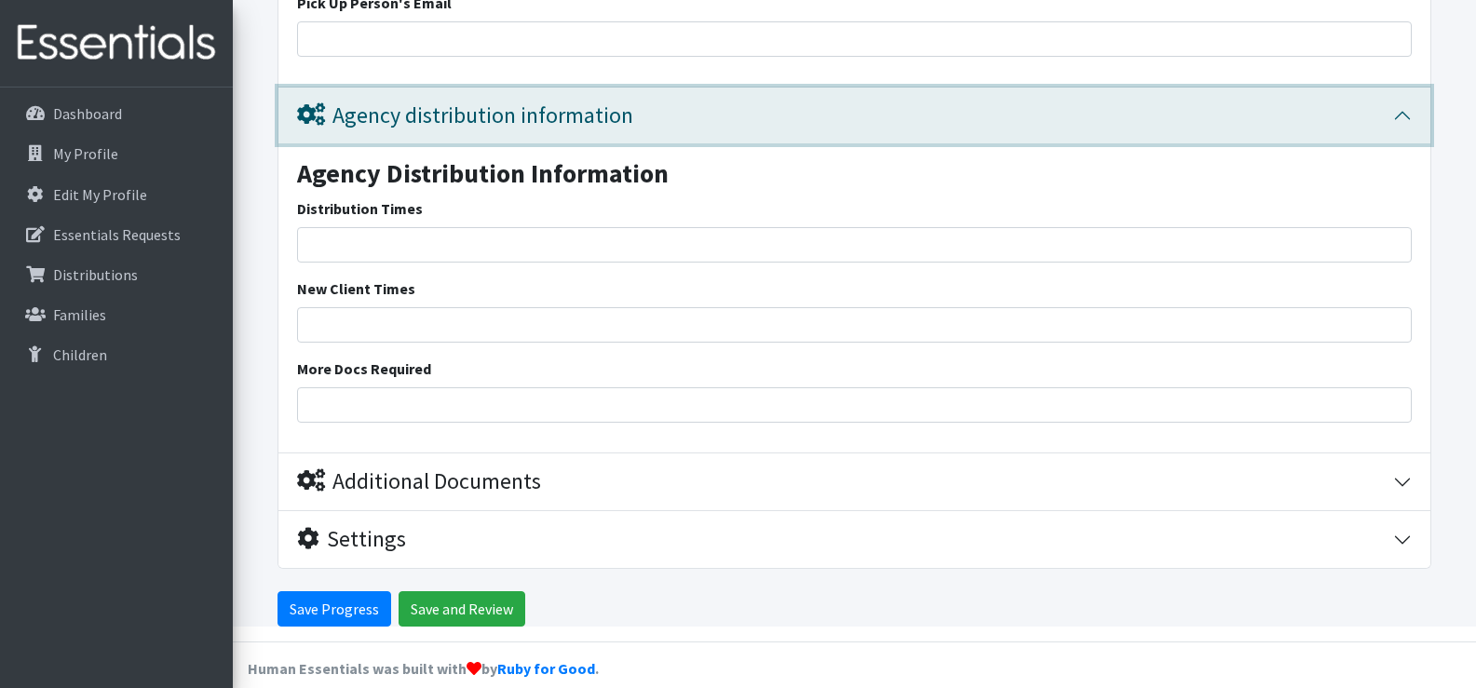
scroll to position [4085, 0]
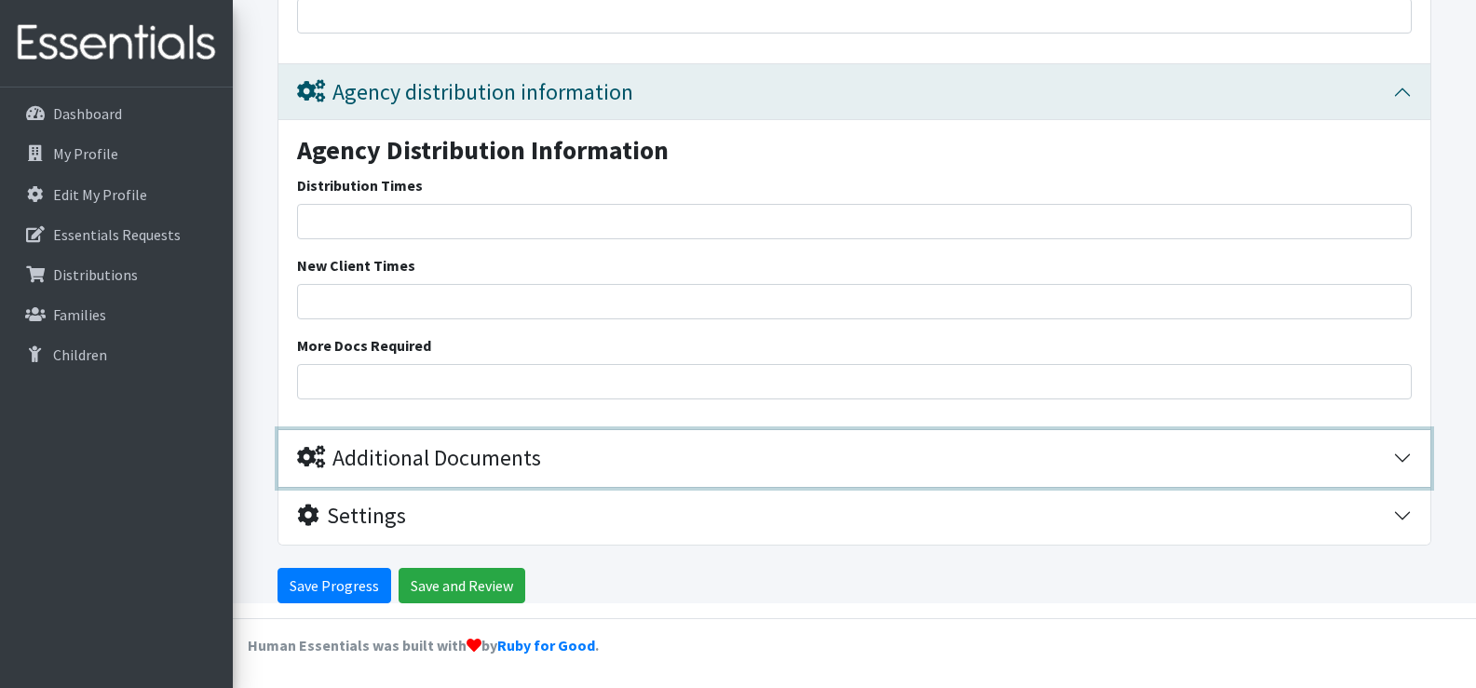
click at [525, 460] on div "Additional Documents" at bounding box center [419, 458] width 244 height 27
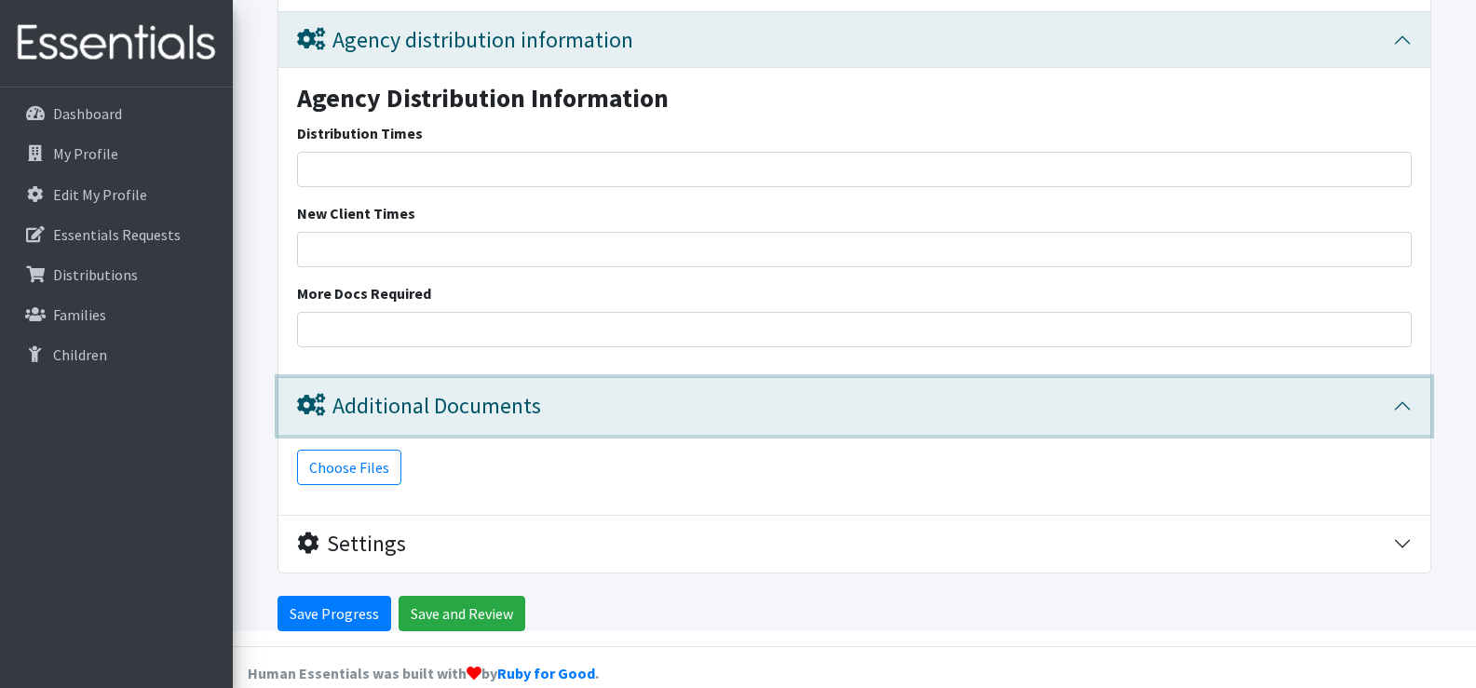
scroll to position [4165, 0]
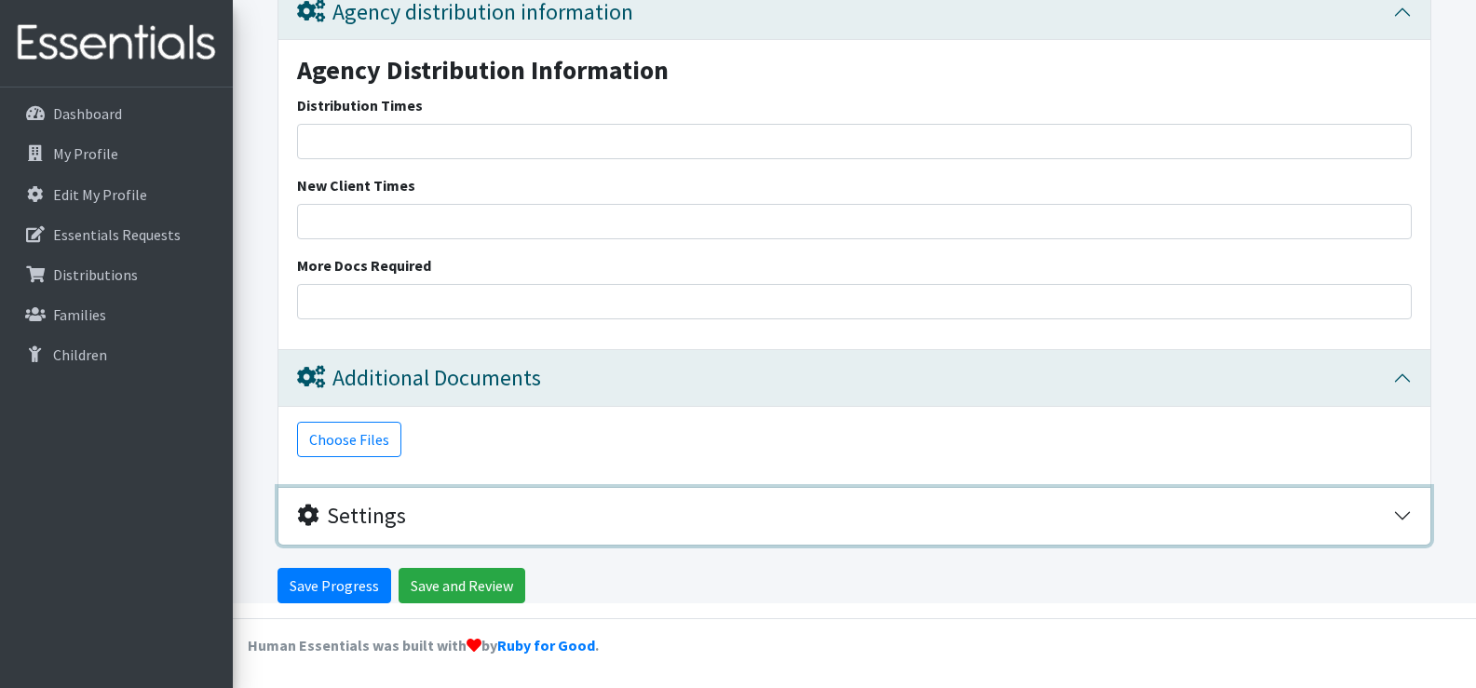
click at [531, 516] on div "Settings" at bounding box center [845, 516] width 1096 height 27
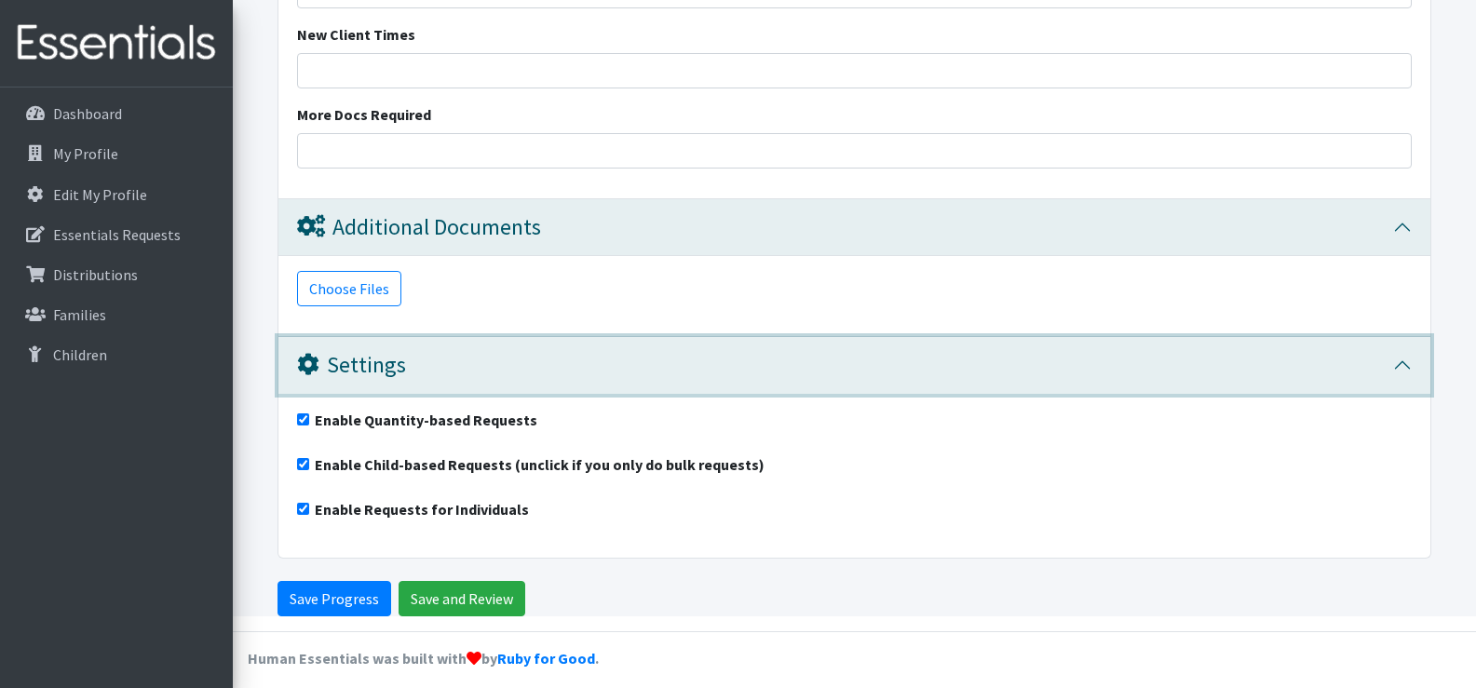
scroll to position [4329, 0]
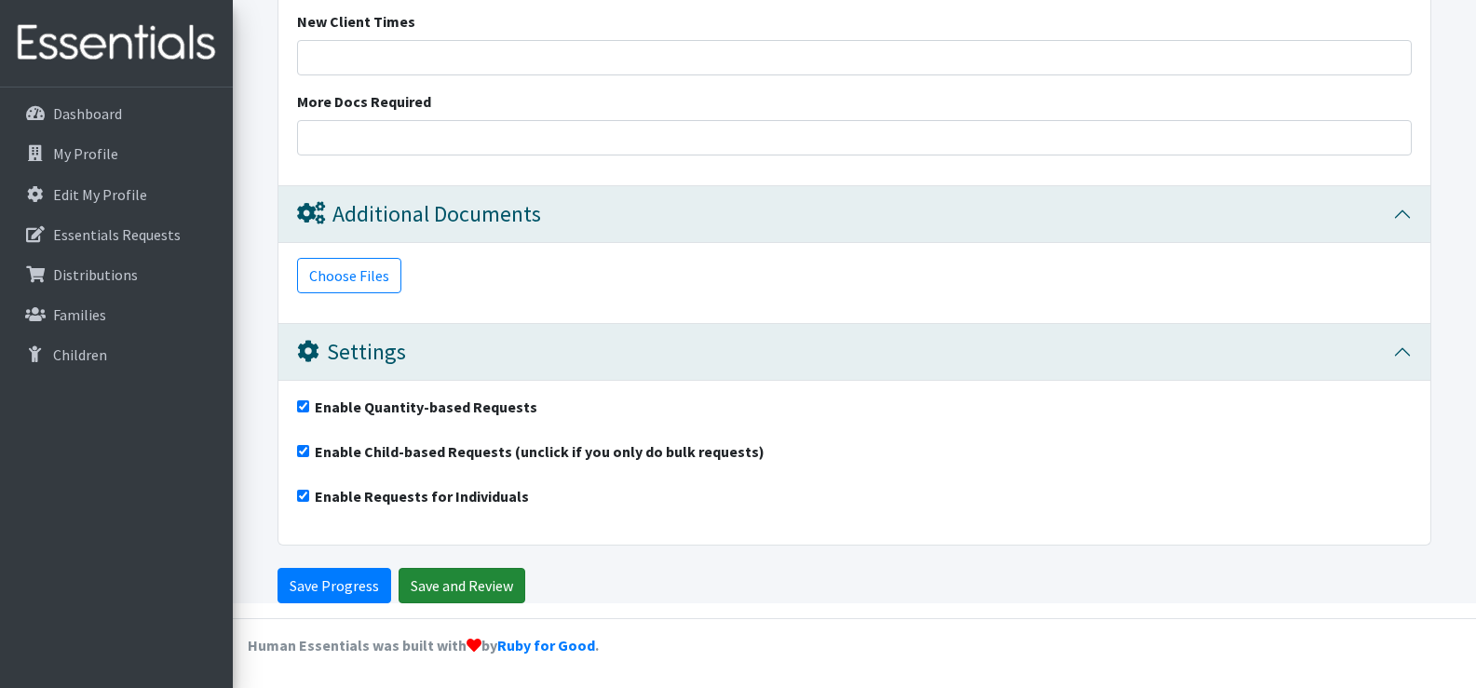
click at [478, 591] on input "Save and Review" at bounding box center [462, 585] width 127 height 35
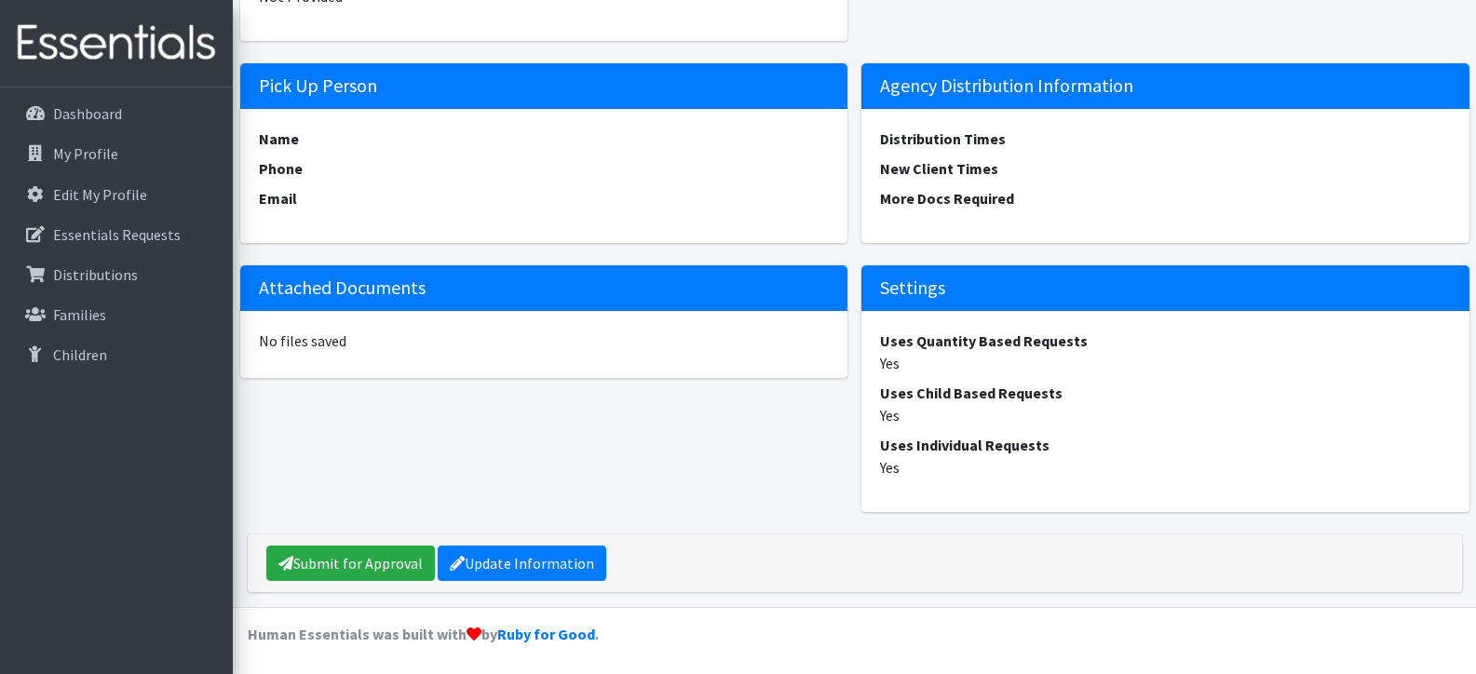
scroll to position [1692, 0]
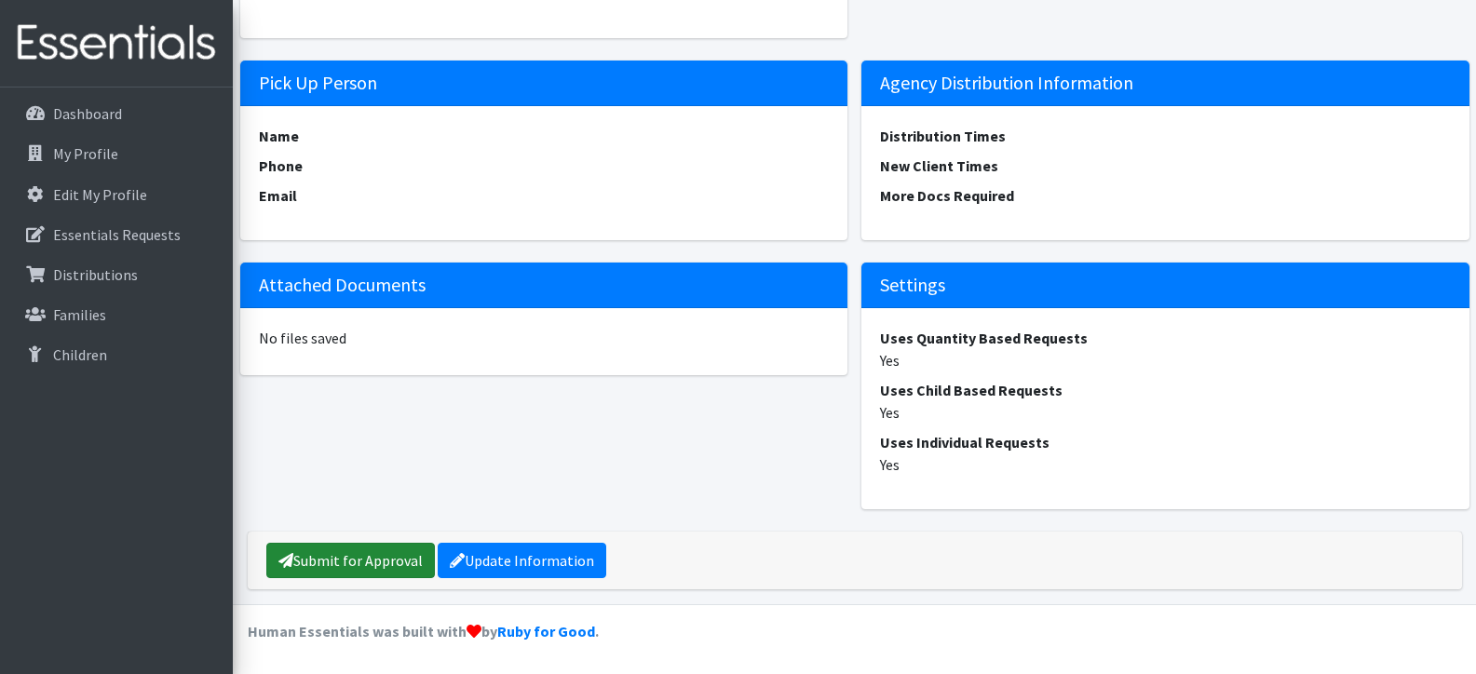
click at [396, 557] on link "Submit for Approval" at bounding box center [350, 560] width 169 height 35
